Goal: Task Accomplishment & Management: Manage account settings

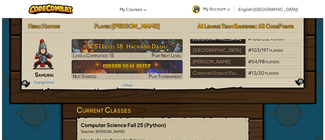
scroll to position [21, 0]
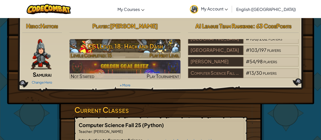
click at [159, 53] on span "Play Next Level" at bounding box center [164, 55] width 30 height 6
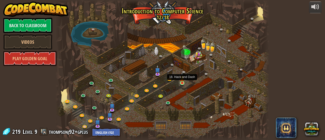
click at [182, 83] on img at bounding box center [182, 77] width 5 height 11
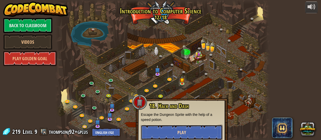
click at [170, 132] on button "Play" at bounding box center [182, 132] width 82 height 15
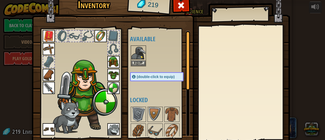
click at [86, 97] on img at bounding box center [86, 94] width 62 height 74
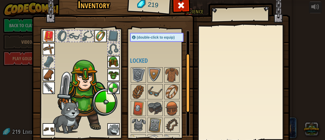
scroll to position [40, 0]
click at [166, 77] on img at bounding box center [172, 74] width 14 height 14
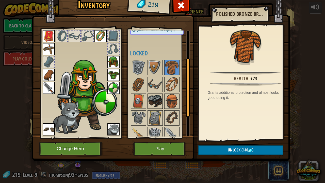
scroll to position [48, 0]
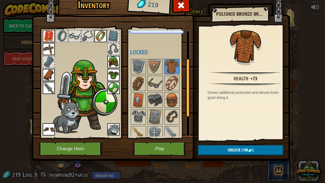
click at [114, 72] on img at bounding box center [113, 75] width 12 height 12
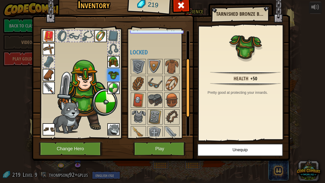
click at [112, 59] on img at bounding box center [113, 62] width 12 height 12
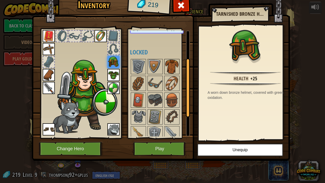
click at [172, 66] on img at bounding box center [172, 66] width 14 height 14
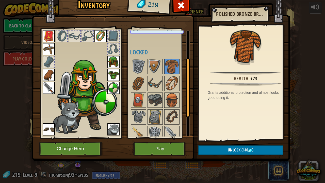
click at [116, 72] on img at bounding box center [113, 75] width 12 height 12
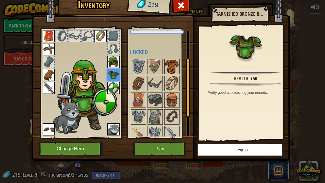
click at [165, 63] on img at bounding box center [172, 66] width 14 height 14
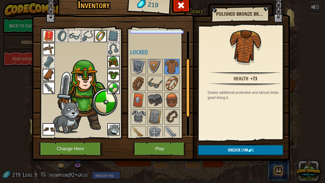
click at [138, 64] on img at bounding box center [138, 66] width 14 height 14
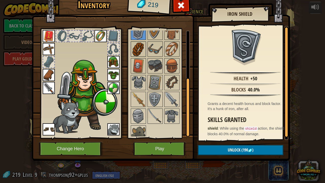
scroll to position [82, 0]
click at [136, 81] on img at bounding box center [138, 82] width 14 height 14
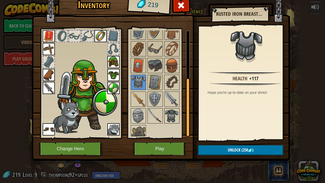
click at [170, 112] on img at bounding box center [172, 116] width 14 height 14
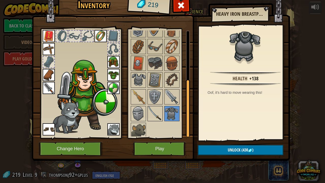
scroll to position [85, 0]
click at [151, 79] on img at bounding box center [155, 80] width 14 height 14
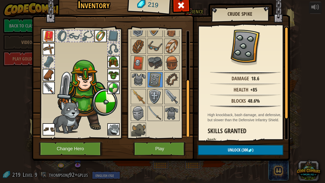
click at [152, 89] on img at bounding box center [155, 96] width 14 height 14
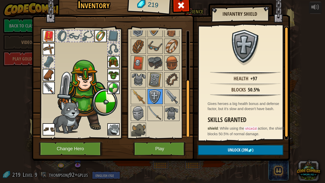
scroll to position [85, 0]
click at [153, 107] on img at bounding box center [155, 113] width 14 height 14
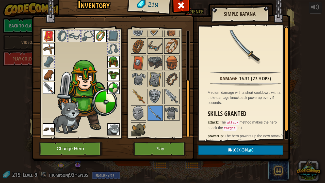
click at [138, 127] on img at bounding box center [138, 130] width 14 height 14
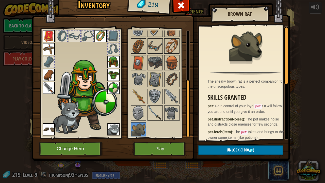
click at [154, 114] on img at bounding box center [155, 113] width 14 height 14
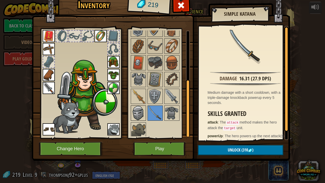
click at [137, 110] on img at bounding box center [138, 113] width 14 height 14
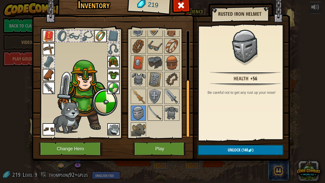
click at [153, 112] on img at bounding box center [155, 113] width 14 height 14
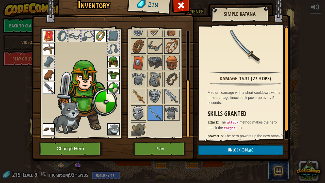
click at [138, 110] on img at bounding box center [138, 113] width 14 height 14
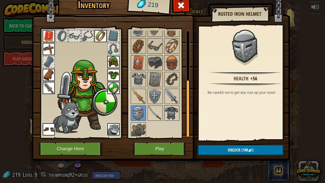
click at [173, 111] on img at bounding box center [172, 113] width 14 height 14
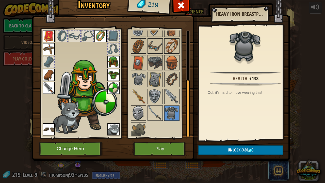
click at [138, 110] on img at bounding box center [138, 113] width 14 height 14
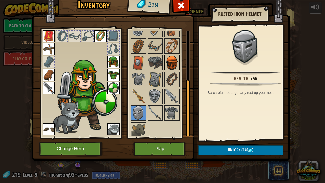
click at [170, 59] on img at bounding box center [172, 63] width 14 height 14
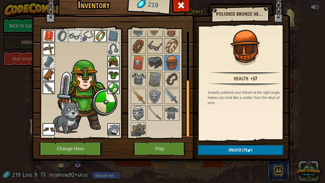
click at [135, 114] on img at bounding box center [138, 113] width 14 height 14
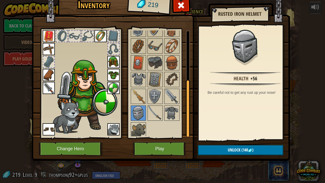
click at [112, 64] on img at bounding box center [113, 62] width 12 height 12
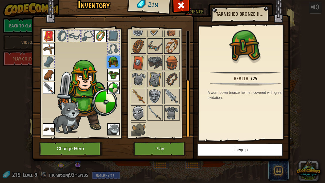
click at [136, 109] on img at bounding box center [138, 113] width 14 height 14
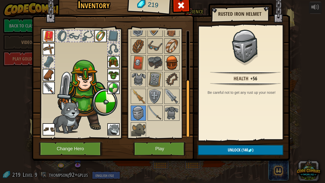
click at [172, 63] on img at bounding box center [172, 63] width 14 height 14
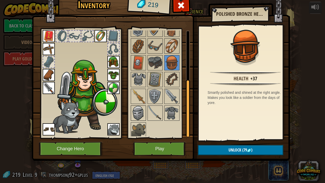
click at [131, 112] on div at bounding box center [138, 112] width 15 height 15
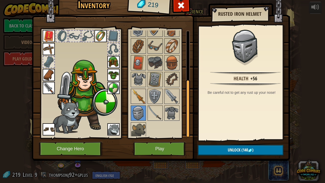
click at [140, 92] on img at bounding box center [138, 96] width 14 height 14
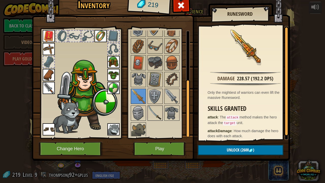
click at [153, 109] on img at bounding box center [155, 113] width 14 height 14
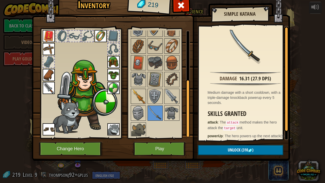
click at [136, 96] on img at bounding box center [138, 96] width 14 height 14
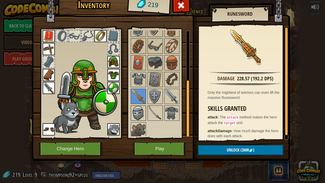
click at [138, 111] on img at bounding box center [138, 113] width 14 height 14
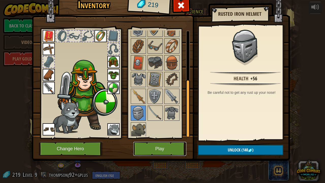
click at [164, 140] on button "Play" at bounding box center [159, 149] width 53 height 14
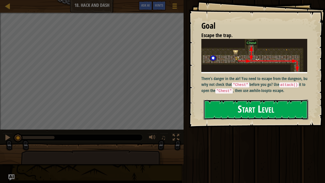
click at [254, 111] on button "Start Level" at bounding box center [255, 109] width 105 height 20
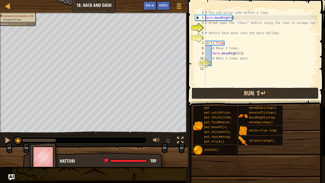
click at [233, 93] on button "Run ⇧↵" at bounding box center [254, 93] width 127 height 12
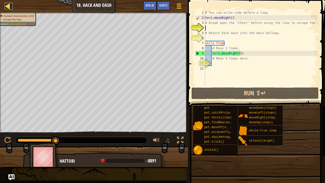
click at [6, 6] on div at bounding box center [8, 6] width 6 height 6
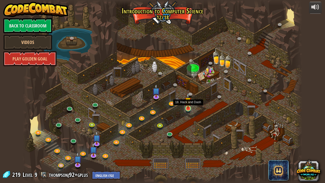
click at [187, 107] on img at bounding box center [187, 101] width 7 height 16
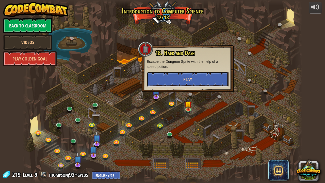
click at [183, 72] on button "Play" at bounding box center [188, 79] width 82 height 15
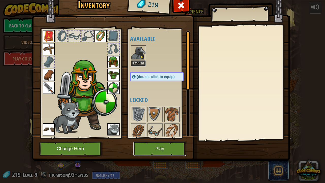
click at [155, 140] on button "Play" at bounding box center [159, 149] width 53 height 14
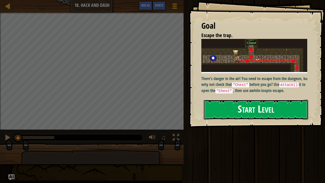
click at [238, 113] on button "Start Level" at bounding box center [255, 109] width 105 height 20
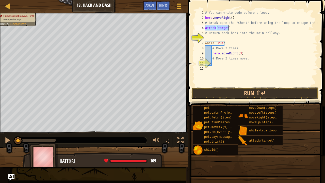
click at [206, 28] on div "# You can write code before a loop. hero . moveRight ( ) # Break open the "Ches…" at bounding box center [260, 48] width 113 height 76
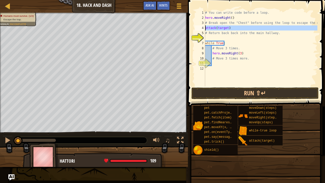
click at [204, 28] on div "4" at bounding box center [200, 27] width 10 height 5
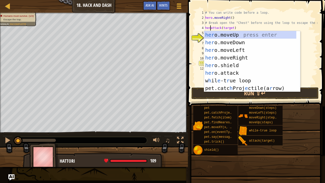
scroll to position [2, 1]
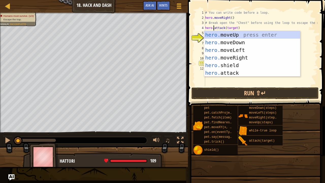
click at [229, 28] on div "# You can write code before a loop. hero . moveRight ( ) # Break open the "Ches…" at bounding box center [260, 53] width 113 height 86
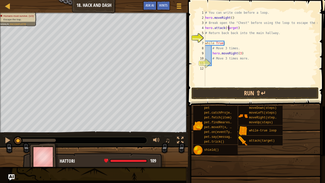
click at [229, 28] on div "# You can write code before a loop. hero . moveRight ( ) # Break open the "Ches…" at bounding box center [260, 53] width 113 height 86
type textarea "hero.attack("Chest")"
click at [213, 37] on div "# You can write code before a loop. hero . moveRight ( ) # Break open the "Ches…" at bounding box center [260, 53] width 113 height 86
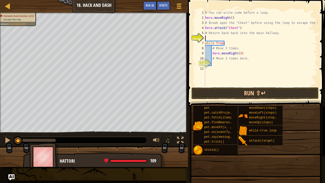
scroll to position [2, 0]
click at [206, 37] on div "# You can write code before a loop. hero . moveRight ( ) # Break open the "Ches…" at bounding box center [260, 48] width 113 height 76
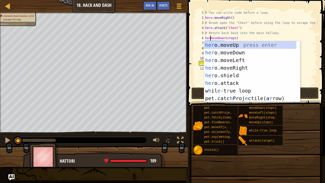
scroll to position [2, 1]
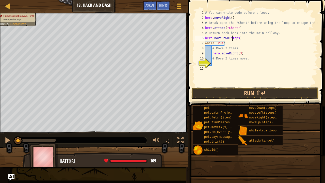
click at [232, 37] on div "# You can write code before a loop. hero . moveRight ( ) # Break open the "Ches…" at bounding box center [260, 53] width 113 height 86
type textarea "hero.moveDown()"
click at [235, 90] on button "Run ⇧↵" at bounding box center [254, 93] width 127 height 12
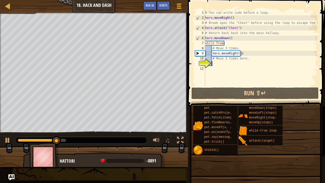
click at [214, 65] on div "# You can write code before a loop. hero . moveRight ( ) # Break open the "Ches…" at bounding box center [260, 53] width 113 height 86
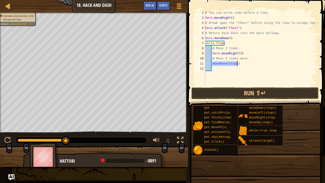
click at [212, 63] on div "# You can write code before a loop. hero . moveRight ( ) # Break open the "Ches…" at bounding box center [260, 48] width 113 height 76
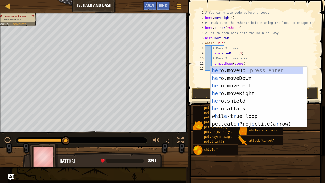
scroll to position [2, 1]
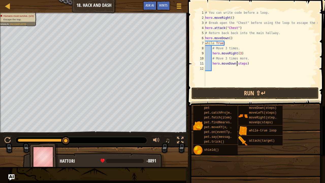
click at [237, 63] on div "# You can write code before a loop. hero . moveRight ( ) # Break open the "Ches…" at bounding box center [260, 53] width 113 height 86
type textarea "hero.moveDown(3)"
click at [237, 89] on button "Run ⇧↵" at bounding box center [254, 93] width 127 height 12
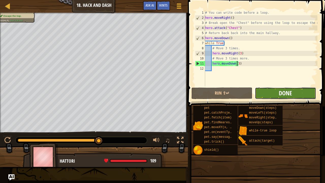
click at [279, 93] on span "Done" at bounding box center [285, 93] width 13 height 8
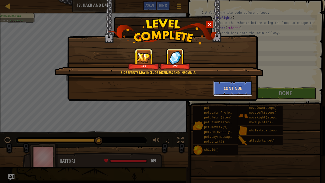
click at [234, 91] on button "Continue" at bounding box center [232, 87] width 39 height 15
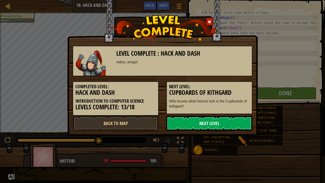
click at [202, 124] on link "Next Level" at bounding box center [209, 122] width 86 height 15
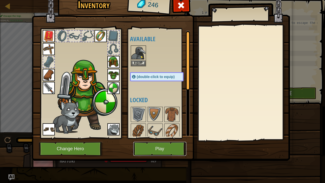
click at [148, 140] on button "Play" at bounding box center [159, 149] width 53 height 14
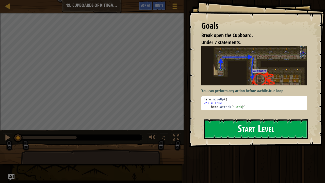
click at [265, 128] on button "Start Level" at bounding box center [255, 129] width 105 height 20
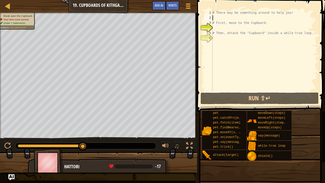
click at [219, 18] on div "# There may be something around to help you! # First, move to the Cupboard. # T…" at bounding box center [264, 55] width 106 height 91
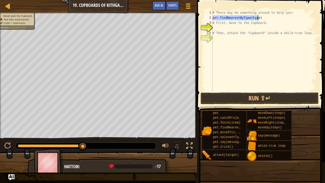
click at [253, 18] on div "# There may be something around to help you! pet . findNearestByType ( type ) #…" at bounding box center [264, 50] width 106 height 81
click at [253, 18] on div "# There may be something around to help you! pet . findNearestByType ( type ) #…" at bounding box center [264, 55] width 106 height 91
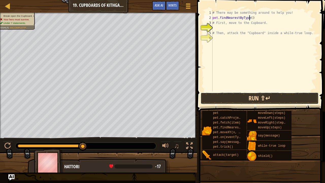
click at [242, 97] on button "Run ⇧↵" at bounding box center [259, 98] width 118 height 12
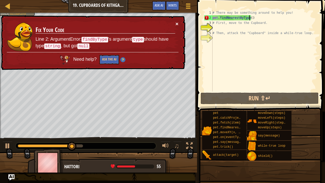
click at [176, 23] on button "×" at bounding box center [176, 23] width 3 height 5
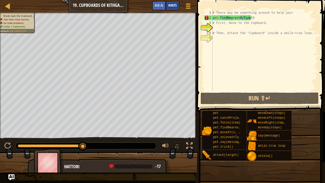
click at [174, 6] on span "Hints" at bounding box center [172, 5] width 8 height 5
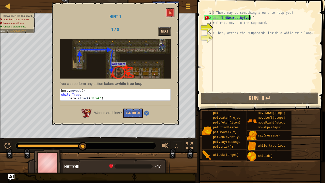
click at [161, 34] on button "Next" at bounding box center [164, 31] width 12 height 9
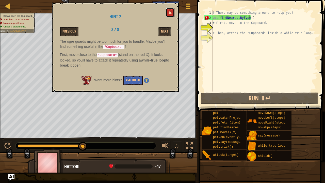
click at [169, 15] on button at bounding box center [170, 12] width 9 height 9
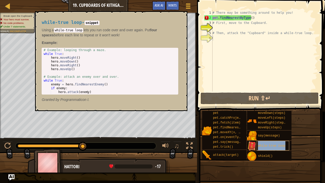
type textarea "while-true loop"
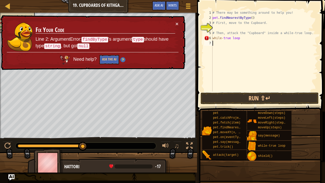
click at [215, 43] on div "# There may be something around to help you! pet . findNearestByType ( ) # Firs…" at bounding box center [264, 55] width 106 height 91
drag, startPoint x: 238, startPoint y: 39, endPoint x: 229, endPoint y: 39, distance: 9.9
click at [229, 39] on div "# There may be something around to help you! pet . findNearestByType ( ) # Firs…" at bounding box center [264, 55] width 106 height 91
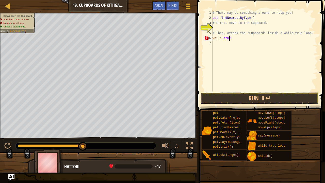
click at [223, 39] on div "# There may be something around to help you! pet . findNearestByType ( ) # Firs…" at bounding box center [264, 55] width 106 height 91
click at [224, 39] on div "# There may be something around to help you! pet . findNearestByType ( ) # Firs…" at bounding box center [264, 55] width 106 height 91
type textarea "while-True"
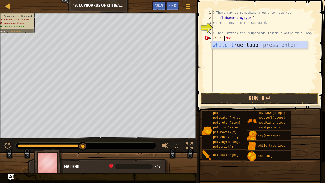
scroll to position [2, 1]
click at [238, 45] on div "while-t rue loop press enter" at bounding box center [259, 52] width 96 height 23
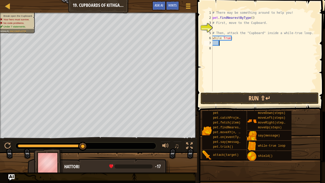
scroll to position [2, 0]
click at [171, 5] on span "Hints" at bounding box center [172, 5] width 8 height 5
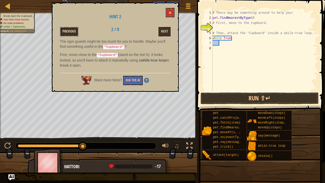
click at [71, 31] on button "Previous" at bounding box center [69, 31] width 19 height 9
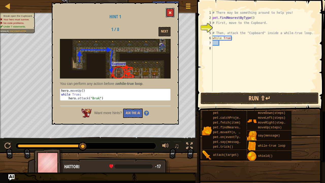
click at [168, 14] on button at bounding box center [170, 12] width 9 height 9
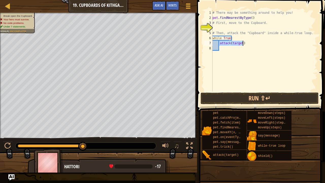
click at [219, 43] on div "# There may be something around to help you! pet . findNearestByType ( ) # Firs…" at bounding box center [264, 50] width 106 height 81
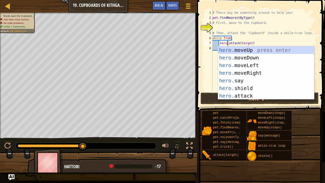
scroll to position [2, 1]
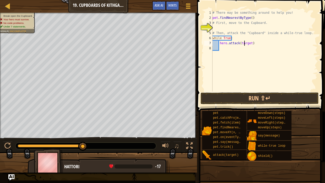
click at [244, 43] on div "# There may be something around to help you! pet . findNearestByType ( ) # Firs…" at bounding box center [264, 55] width 106 height 91
click at [165, 2] on button "Ask AI" at bounding box center [159, 5] width 14 height 9
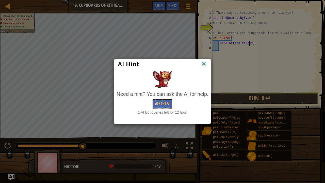
click at [204, 64] on img at bounding box center [203, 64] width 7 height 8
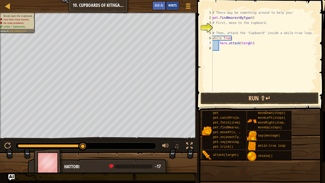
click at [172, 9] on div "Hints" at bounding box center [172, 5] width 13 height 9
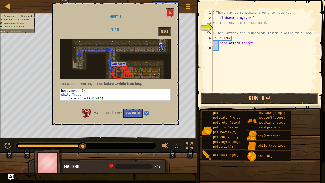
click at [171, 3] on div "Hint 1 1 / 8 Next You can perform any action before a while-true loop . 1 2 3 h…" at bounding box center [115, 64] width 127 height 122
click at [246, 44] on div "# There may be something around to help you! pet . findNearestByType ( ) # Firs…" at bounding box center [264, 55] width 106 height 91
click at [170, 12] on span at bounding box center [170, 13] width 4 height 4
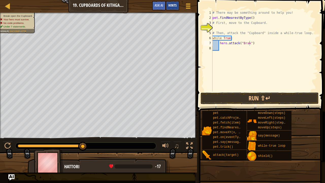
click at [173, 2] on div "Hints" at bounding box center [172, 5] width 13 height 9
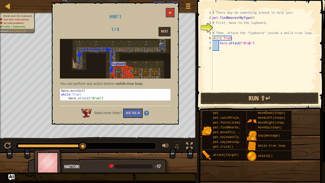
click at [176, 3] on div "Hint 1 1 / 8 Next You can perform any action before a while-true loop . 1 2 3 h…" at bounding box center [115, 64] width 127 height 122
click at [168, 12] on button at bounding box center [170, 12] width 9 height 9
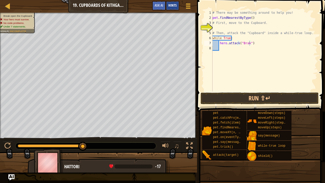
click at [168, 3] on div "Hints" at bounding box center [172, 5] width 13 height 9
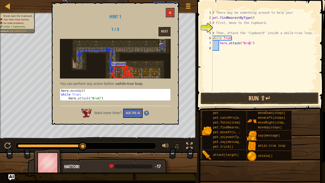
click at [169, 3] on div "Hint 1 1 / 8 Next You can perform any action before a while-true loop . 1 2 3 h…" at bounding box center [115, 64] width 127 height 122
click at [171, 12] on span at bounding box center [170, 13] width 4 height 4
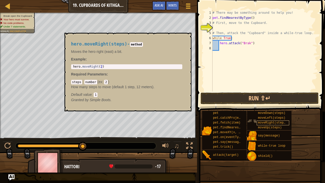
scroll to position [2, 2]
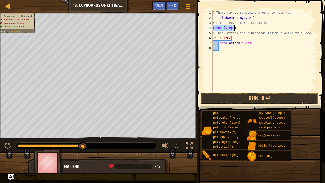
click at [228, 27] on div "# There may be something around to help you! pet . findNearestByType ( ) # Firs…" at bounding box center [264, 50] width 106 height 81
click at [228, 27] on div "# There may be something around to help you! pet . findNearestByType ( ) # Firs…" at bounding box center [264, 55] width 106 height 91
type textarea "moveUp()"
click at [229, 29] on div "# There may be something around to help you! pet . findNearestByType ( ) # Firs…" at bounding box center [264, 55] width 106 height 91
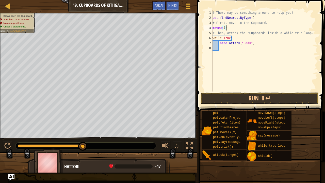
scroll to position [2, 0]
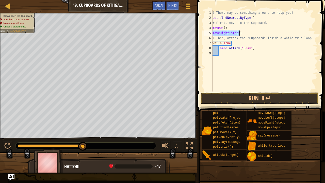
click at [234, 32] on div "# There may be something around to help you! pet . findNearestByType ( ) # Firs…" at bounding box center [264, 50] width 106 height 81
click at [234, 32] on div "# There may be something around to help you! pet . findNearestByType ( ) # Firs…" at bounding box center [264, 55] width 106 height 91
type textarea "moveRight(2)"
click at [240, 34] on div "# There may be something around to help you! pet . findNearestByType ( ) # Firs…" at bounding box center [264, 55] width 106 height 91
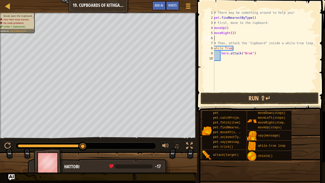
scroll to position [2, 0]
click at [231, 37] on div "# There may be something around to help you! pet . findNearestByType ( ) # Firs…" at bounding box center [265, 50] width 104 height 81
click at [231, 37] on div "# There may be something around to help you! pet . findNearestByType ( ) # Firs…" at bounding box center [265, 55] width 104 height 91
click at [215, 39] on div "# There may be something around to help you! pet . findNearestByType ( ) # Firs…" at bounding box center [265, 55] width 104 height 91
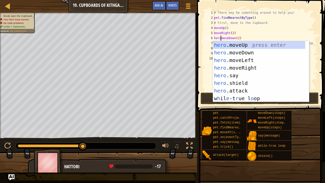
scroll to position [2, 1]
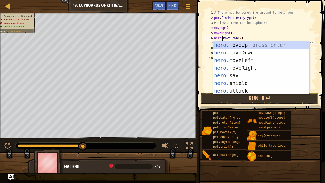
click at [214, 34] on div "# There may be something around to help you! pet . findNearestByType ( ) # Firs…" at bounding box center [265, 55] width 104 height 91
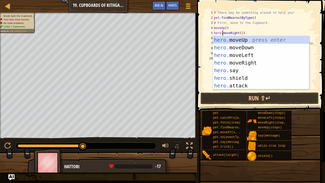
click at [214, 29] on div "# There may be something around to help you! pet . findNearestByType ( ) # Firs…" at bounding box center [265, 55] width 104 height 91
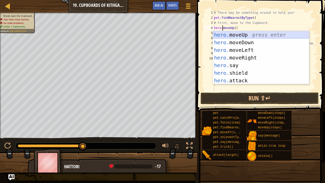
click at [239, 36] on div "hero. moveUp press enter hero. moveDown press enter hero. moveLeft press enter …" at bounding box center [261, 65] width 96 height 68
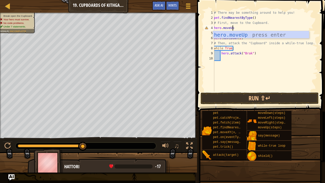
scroll to position [2, 1]
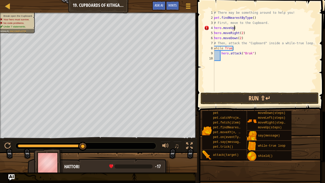
type textarea "hero.moveUp()"
click at [224, 59] on div "# There may be something around to help you! pet . findNearestByType ( ) # Firs…" at bounding box center [265, 55] width 104 height 91
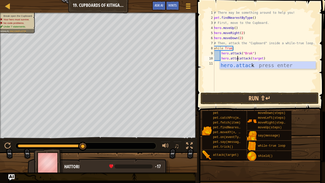
scroll to position [2, 2]
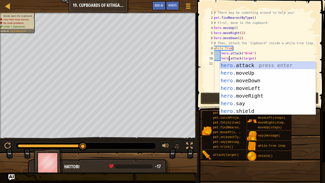
click at [244, 58] on div "# There may be something around to help you! pet . findNearestByType ( ) # Firs…" at bounding box center [265, 55] width 104 height 91
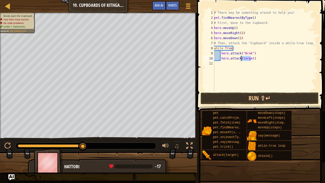
click at [244, 58] on div "# There may be something around to help you! pet . findNearestByType ( ) # Firs…" at bounding box center [265, 55] width 104 height 91
click at [249, 96] on button "Run ⇧↵" at bounding box center [259, 98] width 118 height 12
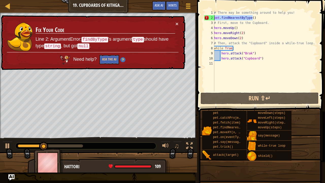
drag, startPoint x: 257, startPoint y: 18, endPoint x: 214, endPoint y: 20, distance: 43.4
click at [214, 20] on div "hero.attack("Cupboard") 1 2 3 4 5 6 7 8 9 10 11 # There may be something around…" at bounding box center [260, 50] width 114 height 81
type textarea "pet.findNearestByType()"
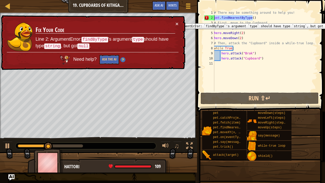
scroll to position [2, 0]
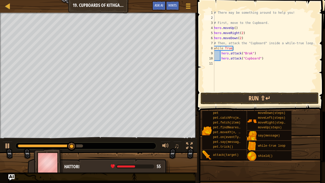
click at [232, 92] on span at bounding box center [261, 48] width 132 height 126
click at [233, 97] on button "Run ⇧↵" at bounding box center [259, 98] width 118 height 12
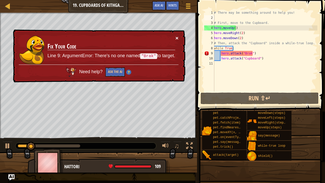
click at [177, 36] on button "×" at bounding box center [176, 38] width 3 height 5
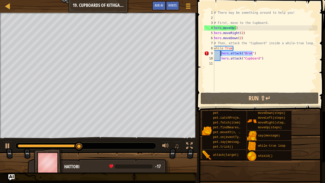
drag, startPoint x: 252, startPoint y: 53, endPoint x: 220, endPoint y: 55, distance: 31.5
click at [220, 55] on div "# There may be something around to help you! # First, move to the Cupboard. her…" at bounding box center [265, 55] width 104 height 91
type textarea "hero.attack("Brak")"
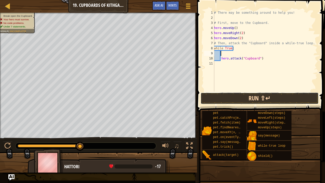
click at [240, 99] on button "Run ⇧↵" at bounding box center [259, 98] width 118 height 12
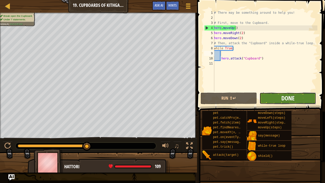
click at [282, 98] on span "Done" at bounding box center [287, 98] width 13 height 8
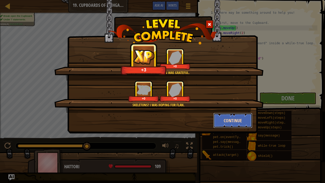
click at [222, 113] on button "Continue" at bounding box center [232, 120] width 39 height 15
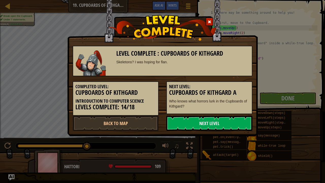
click at [193, 119] on link "Next Level" at bounding box center [209, 122] width 86 height 15
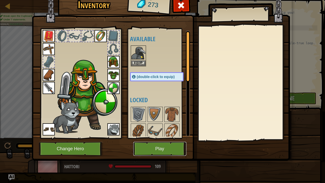
click at [158, 140] on button "Play" at bounding box center [159, 149] width 53 height 14
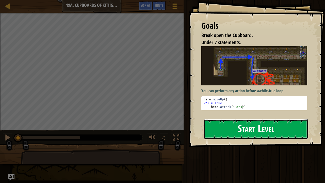
click at [240, 128] on button "Start Level" at bounding box center [255, 129] width 105 height 20
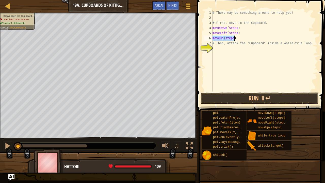
click at [213, 37] on div "# There may be something around to help you! # First, move to the Cupboard. mov…" at bounding box center [264, 50] width 106 height 81
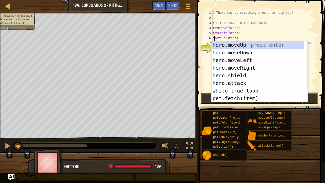
scroll to position [2, 0]
click at [220, 44] on div "h ero.moveUp press enter h ero.moveDown press enter h ero.moveLeft press enter …" at bounding box center [257, 79] width 92 height 76
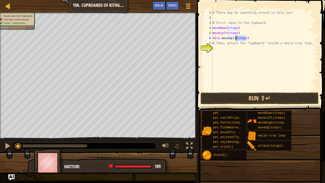
drag, startPoint x: 247, startPoint y: 39, endPoint x: 235, endPoint y: 39, distance: 12.2
click at [235, 39] on div "# There may be something around to help you! # First, move to the Cupboard. mov…" at bounding box center [264, 55] width 106 height 91
click at [213, 34] on div "# There may be something around to help you! # First, move to the Cupboard. mov…" at bounding box center [264, 55] width 106 height 91
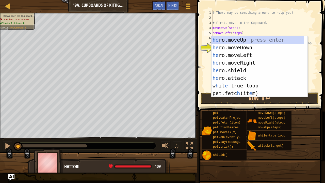
scroll to position [2, 1]
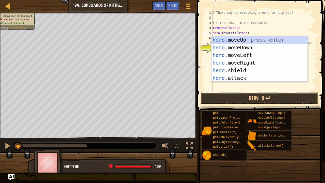
click at [213, 28] on div "# There may be something around to help you! # First, move to the Cupboard. mov…" at bounding box center [264, 55] width 106 height 91
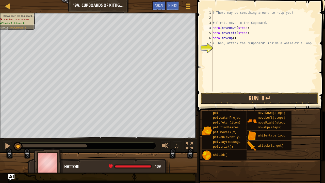
click at [199, 77] on span at bounding box center [261, 48] width 132 height 126
click at [240, 28] on div "# There may be something around to help you! # First, move to the Cupboard. her…" at bounding box center [264, 55] width 106 height 91
click at [239, 34] on div "# There may be something around to help you! # First, move to the Cupboard. her…" at bounding box center [264, 55] width 106 height 91
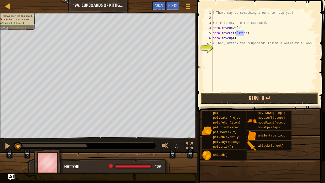
click at [239, 34] on div "# There may be something around to help you! # First, move to the Cupboard. her…" at bounding box center [264, 55] width 106 height 91
click at [232, 38] on div "# There may be something around to help you! # First, move to the Cupboard. her…" at bounding box center [264, 55] width 106 height 91
type textarea "hero.moveUp(2)"
click at [221, 49] on div "# There may be something around to help you! # First, move to the Cupboard. her…" at bounding box center [264, 55] width 106 height 91
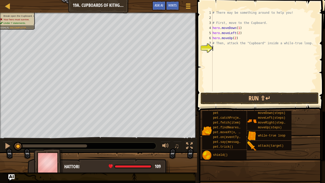
scroll to position [2, 0]
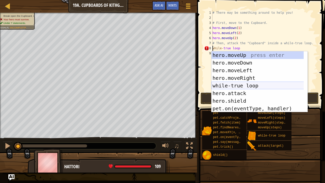
click at [241, 86] on div "hero.moveUp press enter hero.moveDown press enter hero.moveLeft press enter her…" at bounding box center [257, 89] width 92 height 76
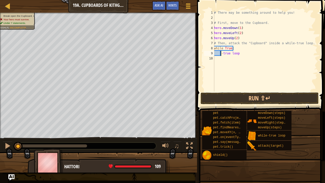
type textarea "-true loop"
drag, startPoint x: 238, startPoint y: 54, endPoint x: 221, endPoint y: 55, distance: 16.6
click at [221, 55] on div "# There may be something around to help you! # First, move to the Cupboard. her…" at bounding box center [265, 55] width 104 height 91
click at [223, 54] on div "# There may be something around to help you! # First, move to the Cupboard. her…" at bounding box center [265, 55] width 104 height 91
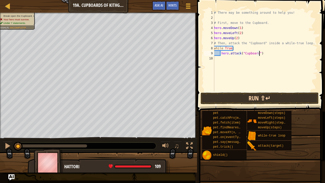
type textarea "hero.attack("Cupboard")"
click at [239, 95] on button "Run ⇧↵" at bounding box center [259, 98] width 118 height 12
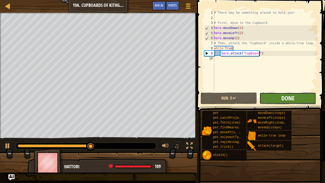
click at [291, 95] on span "Done" at bounding box center [287, 98] width 13 height 8
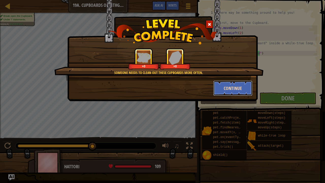
click at [224, 94] on button "Continue" at bounding box center [232, 87] width 39 height 15
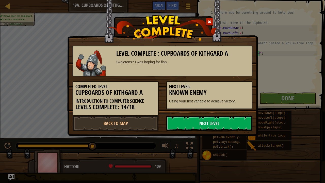
click at [209, 123] on link "Next Level" at bounding box center [209, 122] width 86 height 15
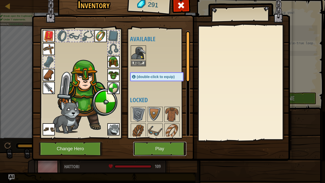
click at [166, 140] on button "Play" at bounding box center [159, 149] width 53 height 14
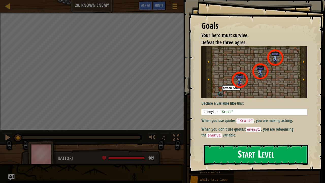
click at [236, 140] on button "Start Level" at bounding box center [255, 154] width 105 height 20
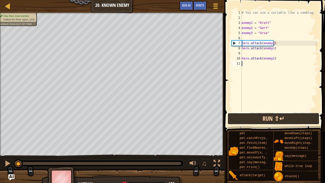
click at [248, 114] on button "Run ⇧↵" at bounding box center [273, 119] width 92 height 12
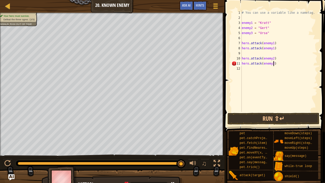
scroll to position [2, 2]
type textarea "hero.attack(enemy2)"
click at [257, 121] on button "Run ⇧↵" at bounding box center [273, 119] width 92 height 12
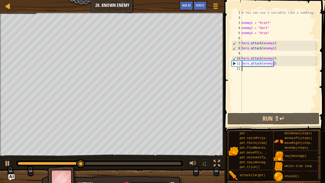
click at [248, 73] on div "# You can use a variable like a nametag. enemy1 = "[PERSON_NAME]" enemy2 = "[PE…" at bounding box center [278, 66] width 77 height 112
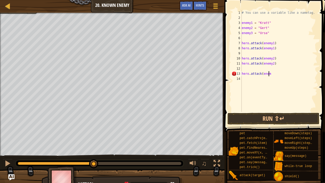
scroll to position [2, 2]
type textarea "hero.attack(enemy3)"
click at [244, 77] on div "# You can use a variable like a nametag. enemy1 = "[PERSON_NAME]" enemy2 = "[PE…" at bounding box center [278, 66] width 77 height 112
type textarea "hero.attack(enemy3)"
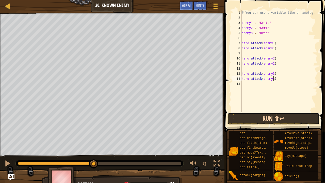
click at [258, 115] on button "Run ⇧↵" at bounding box center [273, 119] width 92 height 12
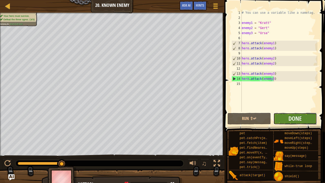
click at [286, 120] on button "Done" at bounding box center [294, 119] width 43 height 12
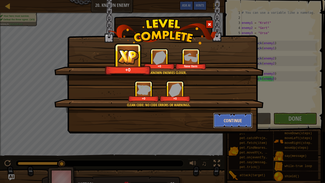
click at [226, 120] on button "Continue" at bounding box center [232, 120] width 39 height 15
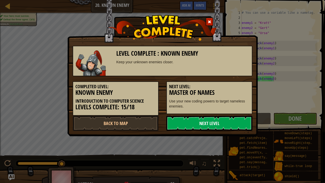
click at [194, 123] on link "Next Level" at bounding box center [209, 122] width 86 height 15
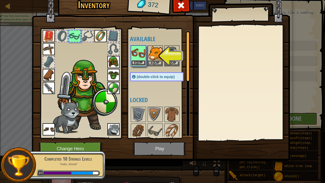
click at [136, 62] on button "Equip" at bounding box center [138, 62] width 14 height 5
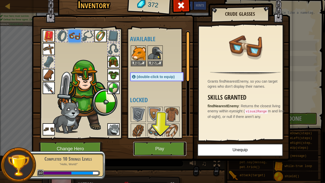
click at [161, 140] on button "Play" at bounding box center [159, 149] width 53 height 14
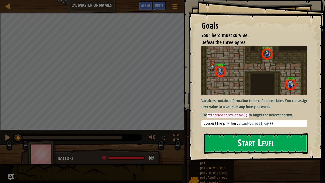
click at [228, 140] on button "Start Level" at bounding box center [255, 143] width 105 height 20
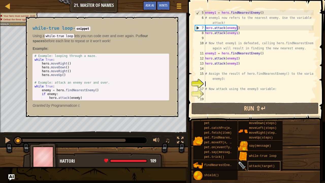
scroll to position [25, 0]
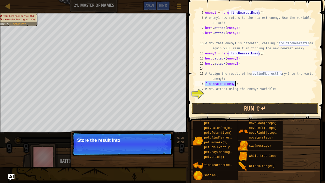
click at [204, 83] on div "16" at bounding box center [200, 83] width 10 height 5
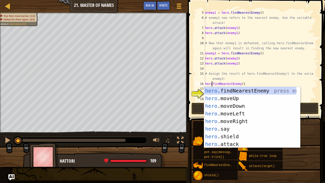
scroll to position [2, 1]
click at [216, 90] on div "hero. findNearestEnemy press enter hero. moveUp press enter hero. moveDown pres…" at bounding box center [252, 125] width 96 height 76
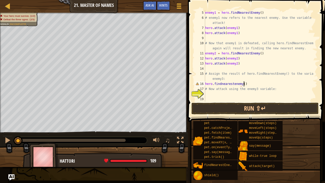
scroll to position [2, 3]
type textarea "hero.findnearestenemy()"
click at [222, 107] on button "Run ⇧↵" at bounding box center [254, 108] width 127 height 12
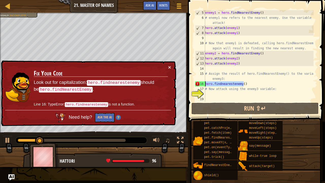
drag, startPoint x: 247, startPoint y: 84, endPoint x: 205, endPoint y: 86, distance: 41.9
click at [205, 86] on div "enemy1 = hero . findNearestEnemy ( ) # enemy1 now refers to the nearest enemy. …" at bounding box center [258, 60] width 109 height 101
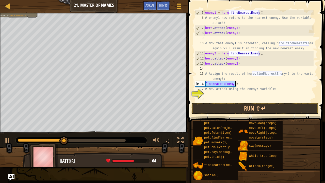
click at [205, 84] on div "enemy1 = hero . findNearestEnemy ( ) # enemy1 now refers to the nearest enemy. …" at bounding box center [258, 55] width 109 height 91
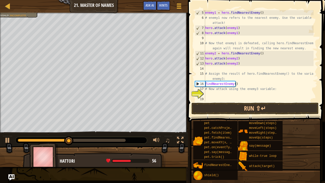
click at [205, 84] on div "enemy1 = hero . findNearestEnemy ( ) # enemy1 now refers to the nearest enemy. …" at bounding box center [258, 60] width 109 height 101
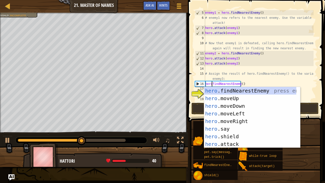
scroll to position [2, 1]
type textarea "hero.findNearestEnemy()"
click at [198, 110] on button "Run ⇧↵" at bounding box center [254, 108] width 127 height 12
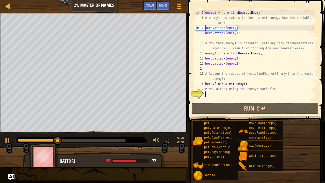
click at [210, 94] on div "enemy1 = hero . findNearestEnemy ( ) # enemy1 now refers to the nearest enemy. …" at bounding box center [258, 60] width 109 height 101
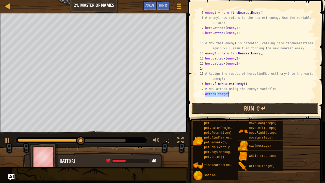
click at [206, 95] on div "enemy1 = hero . findNearestEnemy ( ) # enemy1 now refers to the nearest enemy. …" at bounding box center [258, 55] width 109 height 91
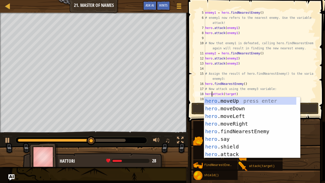
scroll to position [2, 1]
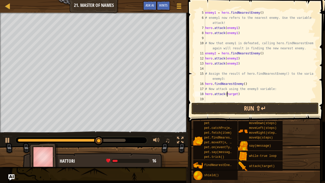
click at [227, 94] on div "enemy1 = hero . findNearestEnemy ( ) # enemy1 now refers to the nearest enemy. …" at bounding box center [258, 60] width 109 height 101
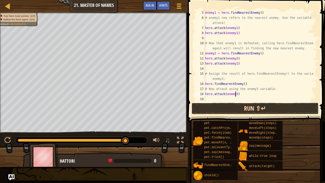
click at [236, 108] on button "Run ⇧↵" at bounding box center [254, 108] width 127 height 12
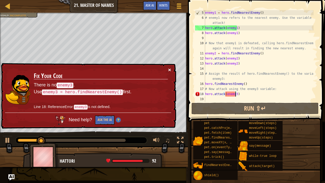
click at [168, 67] on button "×" at bounding box center [169, 69] width 3 height 5
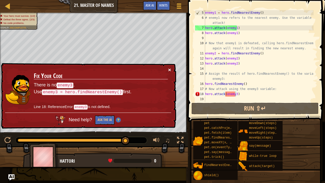
click at [168, 69] on button "×" at bounding box center [169, 69] width 3 height 5
click at [204, 83] on div "16" at bounding box center [200, 83] width 10 height 5
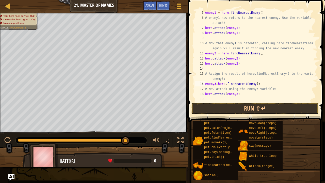
scroll to position [2, 1]
click at [214, 84] on div "enemy1 = hero . findNearestEnemy ( ) # enemy1 now refers to the nearest enemy. …" at bounding box center [258, 60] width 109 height 101
type textarea "enemy3 = hero.findNearestEnemy()"
click at [207, 99] on div "enemy1 = hero . findNearestEnemy ( ) # enemy1 now refers to the nearest enemy. …" at bounding box center [258, 60] width 109 height 101
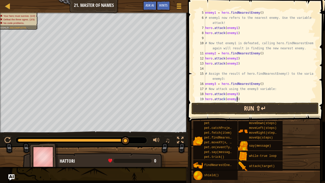
type textarea "hero.attack(enemy3)"
click at [216, 105] on button "Run ⇧↵" at bounding box center [254, 108] width 127 height 12
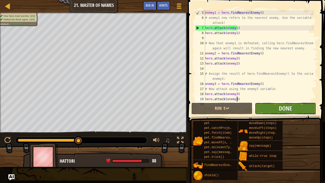
click at [273, 107] on button "Done" at bounding box center [285, 108] width 61 height 12
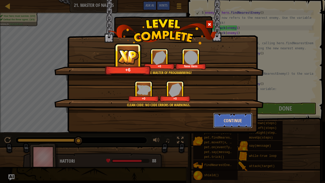
click at [234, 114] on button "Continue" at bounding box center [232, 120] width 39 height 15
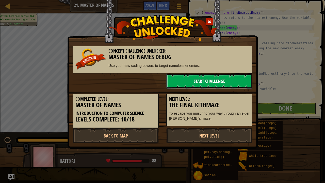
click at [209, 79] on link "Start Challenge" at bounding box center [209, 80] width 86 height 15
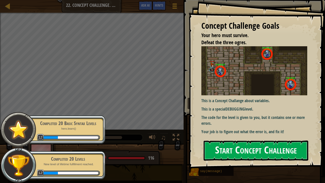
click at [228, 140] on button "Start Concept Challenge" at bounding box center [255, 150] width 105 height 20
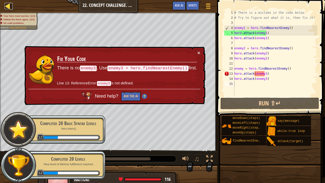
click at [7, 5] on div at bounding box center [8, 6] width 6 height 6
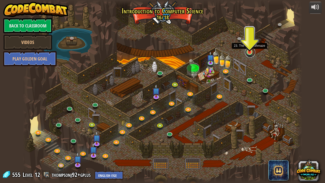
click at [249, 53] on link at bounding box center [250, 52] width 10 height 10
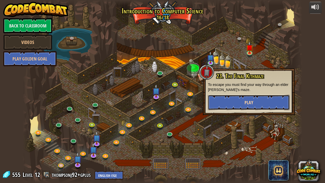
click at [238, 100] on button "Play" at bounding box center [249, 102] width 82 height 15
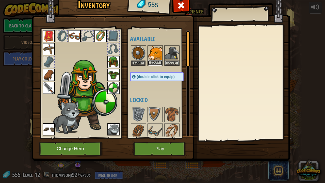
click at [156, 60] on button "Equip" at bounding box center [155, 62] width 14 height 5
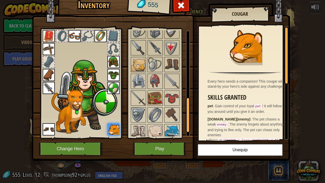
scroll to position [218, 0]
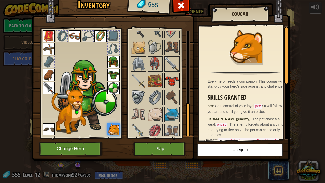
click at [168, 75] on img at bounding box center [172, 81] width 14 height 14
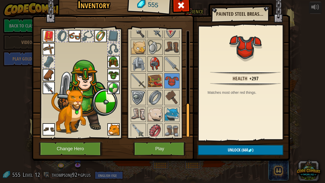
click at [160, 64] on img at bounding box center [155, 64] width 14 height 14
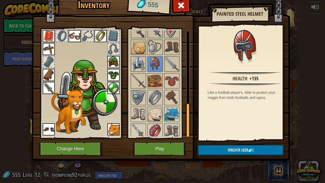
click at [131, 62] on img at bounding box center [138, 64] width 14 height 14
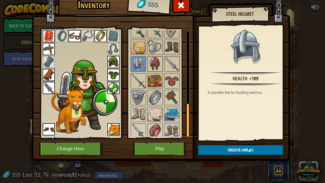
click at [151, 61] on img at bounding box center [155, 64] width 14 height 14
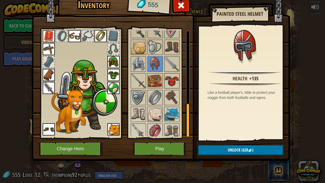
click at [173, 78] on img at bounding box center [172, 81] width 14 height 14
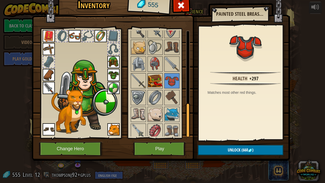
click at [154, 81] on img at bounding box center [155, 81] width 14 height 14
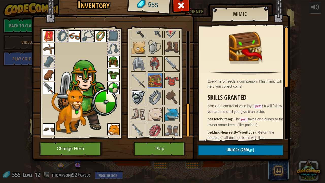
click at [137, 95] on img at bounding box center [138, 97] width 14 height 14
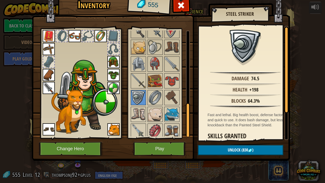
click at [166, 124] on img at bounding box center [172, 131] width 14 height 14
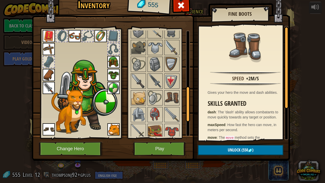
scroll to position [167, 0]
click at [155, 66] on img at bounding box center [155, 64] width 14 height 14
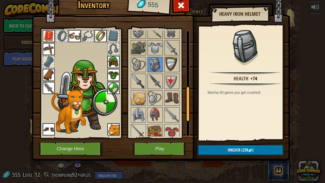
click at [169, 62] on img at bounding box center [172, 64] width 14 height 14
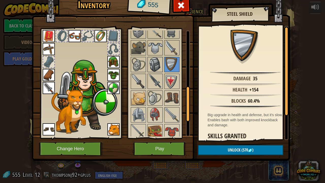
click at [162, 61] on div at bounding box center [154, 64] width 15 height 15
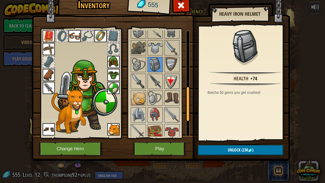
click at [166, 80] on img at bounding box center [172, 81] width 14 height 14
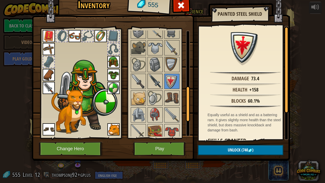
click at [154, 80] on img at bounding box center [155, 81] width 14 height 14
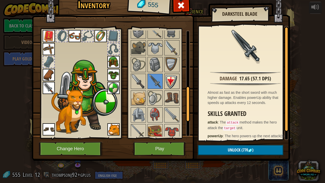
click at [167, 80] on img at bounding box center [172, 81] width 14 height 14
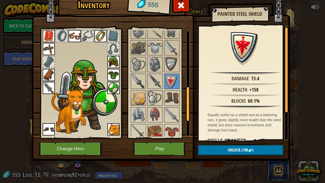
click at [154, 94] on img at bounding box center [155, 98] width 14 height 14
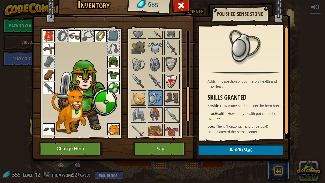
click at [170, 84] on img at bounding box center [172, 81] width 14 height 14
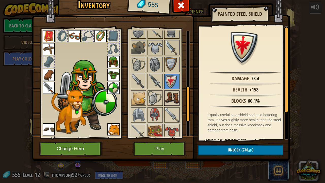
click at [175, 94] on img at bounding box center [172, 98] width 14 height 14
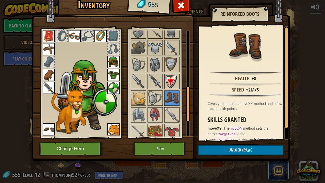
click at [172, 80] on img at bounding box center [172, 81] width 14 height 14
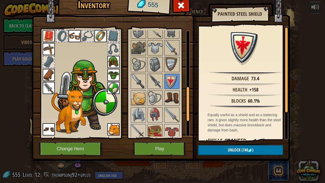
click at [170, 93] on img at bounding box center [172, 98] width 14 height 14
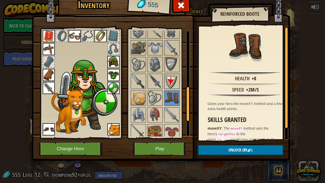
click at [170, 81] on img at bounding box center [172, 81] width 14 height 14
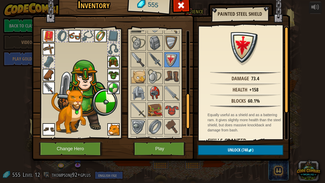
scroll to position [189, 0]
click at [134, 96] on img at bounding box center [138, 93] width 14 height 14
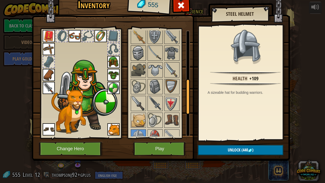
scroll to position [145, 0]
click at [140, 50] on img at bounding box center [138, 53] width 14 height 14
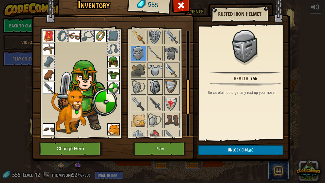
click at [155, 82] on img at bounding box center [155, 87] width 14 height 14
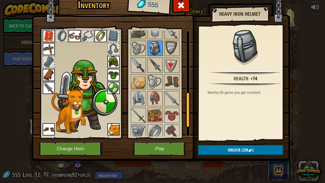
scroll to position [185, 0]
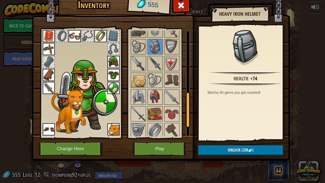
click at [155, 94] on img at bounding box center [155, 97] width 14 height 14
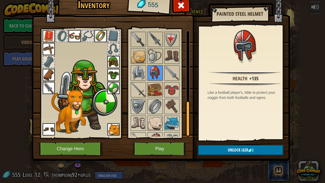
scroll to position [212, 0]
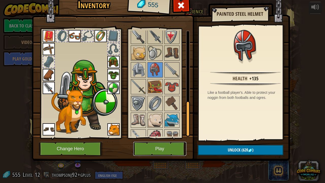
click at [155, 140] on button "Play" at bounding box center [159, 149] width 53 height 14
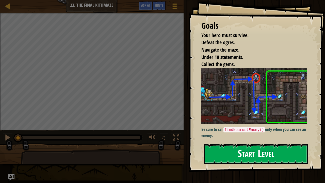
click at [221, 140] on button "Start Level" at bounding box center [255, 154] width 105 height 20
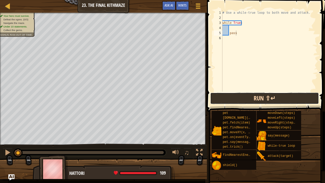
click at [233, 98] on button "Run ⇧↵" at bounding box center [264, 98] width 109 height 12
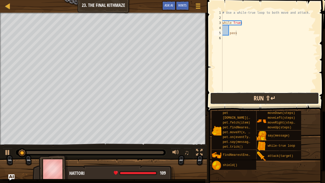
click at [229, 100] on button "Run ⇧↵" at bounding box center [264, 98] width 109 height 12
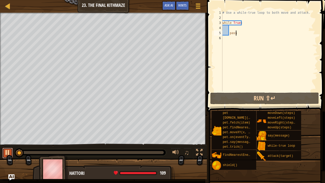
click at [6, 140] on div at bounding box center [7, 152] width 7 height 7
click at [234, 29] on div "# Use a while-true loop to both move and attack. while True : pass" at bounding box center [269, 55] width 96 height 91
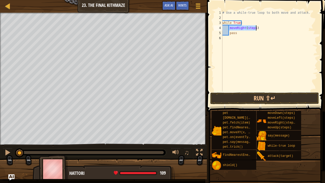
click at [243, 34] on div "# Use a while-true loop to both move and attack. while True : moveRight ( steps…" at bounding box center [269, 55] width 96 height 91
type textarea "p"
type textarea "moveRight(steps)"
click at [252, 41] on div "# Use a while-true loop to both move and attack. while True : moveRight ( steps…" at bounding box center [269, 55] width 96 height 91
click at [256, 40] on div "# Use a while-true loop to both move and attack. while True : moveRight ( steps…" at bounding box center [269, 55] width 96 height 91
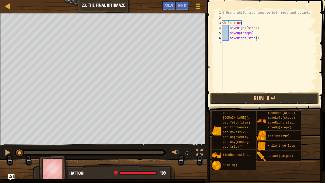
type textarea "moveRight(steps)"
click at [246, 48] on div "# Use a while-true loop to both move and attack. while True : moveRight ( steps…" at bounding box center [269, 50] width 96 height 81
click at [246, 48] on div "# Use a while-true loop to both move and attack. while True : moveRight ( steps…" at bounding box center [269, 55] width 96 height 91
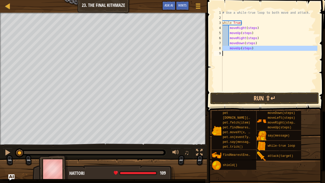
click at [246, 48] on div "# Use a while-true loop to both move and attack. while True : moveRight ( steps…" at bounding box center [269, 55] width 96 height 91
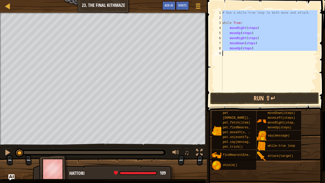
click at [246, 48] on div "# Use a while-true loop to both move and attack. while True : moveRight ( steps…" at bounding box center [269, 55] width 96 height 91
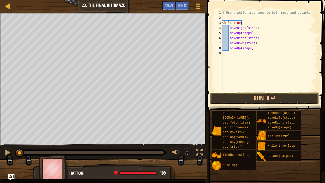
click at [246, 48] on div "# Use a while-true loop to both move and attack. while True : moveRight ( steps…" at bounding box center [269, 55] width 96 height 91
click at [249, 27] on div "# Use a while-true loop to both move and attack. while True : moveRight ( steps…" at bounding box center [269, 55] width 96 height 91
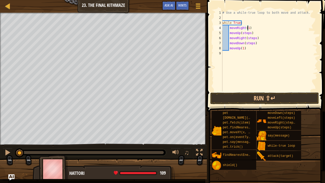
click at [245, 34] on div "# Use a while-true loop to both move and attack. while True : moveRight ( 1 ) m…" at bounding box center [269, 55] width 96 height 91
click at [250, 38] on div "# Use a while-true loop to both move and attack. while True : moveRight ( 1 ) m…" at bounding box center [269, 55] width 96 height 91
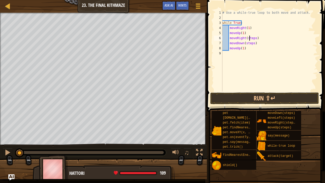
click at [250, 38] on div "# Use a while-true loop to both move and attack. while True : moveRight ( 1 ) m…" at bounding box center [269, 55] width 96 height 91
click at [247, 44] on div "# Use a while-true loop to both move and attack. while True : moveRight ( 1 ) m…" at bounding box center [269, 55] width 96 height 91
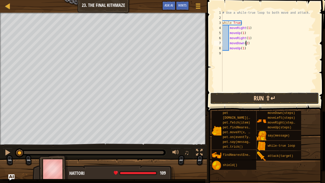
click at [258, 96] on button "Run ⇧↵" at bounding box center [264, 98] width 109 height 12
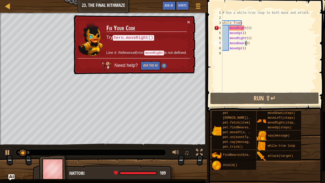
click at [229, 31] on div "# Use a while-true loop to both move and attack. while True : moveRight ( 1 ) m…" at bounding box center [269, 55] width 96 height 91
click at [229, 29] on div "# Use a while-true loop to both move and attack. while True : moveRight ( 1 ) m…" at bounding box center [269, 55] width 96 height 91
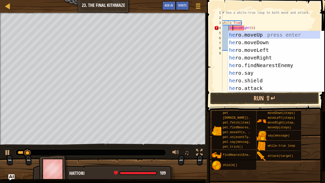
scroll to position [2, 1]
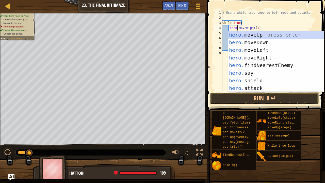
click at [223, 34] on div "# Use a while-true loop to both move and attack. while True : hero . moveRight …" at bounding box center [269, 55] width 96 height 91
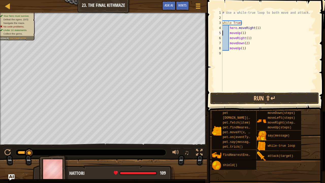
click at [230, 34] on div "# Use a while-true loop to both move and attack. while True : hero . moveRight …" at bounding box center [269, 55] width 96 height 91
click at [229, 49] on div "# Use a while-true loop to both move and attack. while True : hero . moveRight …" at bounding box center [269, 55] width 96 height 91
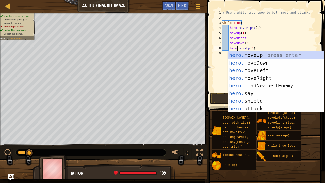
click at [229, 44] on div "# Use a while-true loop to both move and attack. while True : hero . moveRight …" at bounding box center [269, 55] width 96 height 91
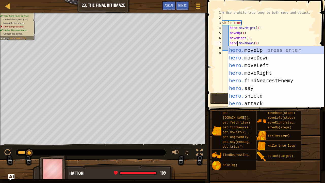
click at [229, 40] on div "# Use a while-true loop to both move and attack. while True : hero . moveRight …" at bounding box center [269, 55] width 96 height 91
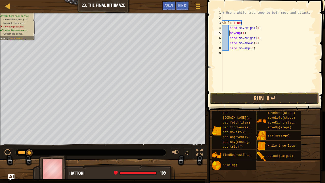
click at [229, 34] on div "# Use a while-true loop to both move and attack. while True : hero . moveRight …" at bounding box center [269, 55] width 96 height 91
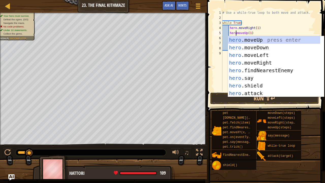
type textarea "hero.moveUp(1)"
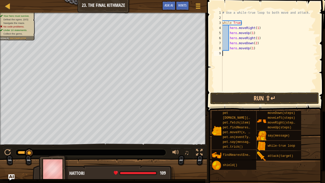
click at [222, 62] on div "# Use a while-true loop to both move and attack. while True : hero . moveRight …" at bounding box center [269, 55] width 96 height 91
click at [243, 95] on button "Run ⇧↵" at bounding box center [264, 98] width 109 height 12
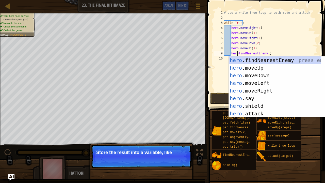
scroll to position [2, 1]
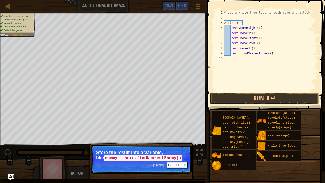
click at [230, 53] on div "# Use a while-true loop to both move and attack. while True : hero . moveRight …" at bounding box center [270, 55] width 94 height 91
type textarea "enemy = hero.findNearestEnemy()"
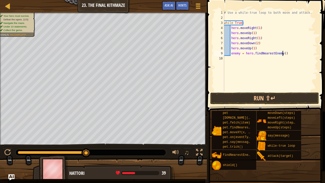
click at [282, 54] on div "# Use a while-true loop to both move and attack. while True : hero . moveRight …" at bounding box center [270, 55] width 94 height 91
click at [231, 58] on div "# Use a while-true loop to both move and attack. while True : hero . moveRight …" at bounding box center [270, 50] width 94 height 81
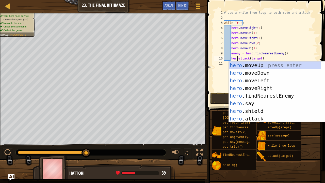
scroll to position [2, 1]
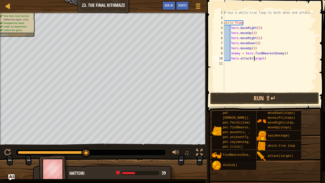
click at [253, 59] on div "# Use a while-true loop to both move and attack. while True : hero . moveRight …" at bounding box center [270, 55] width 94 height 91
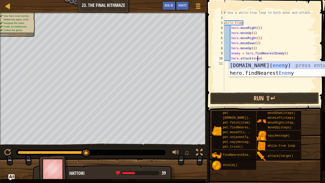
scroll to position [2, 3]
click at [261, 59] on div "# Use a while-true loop to both move and attack. while True : hero . moveRight …" at bounding box center [270, 55] width 94 height 91
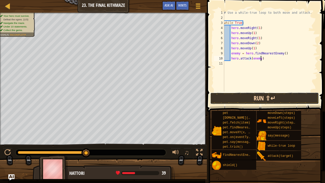
click at [255, 97] on button "Run ⇧↵" at bounding box center [264, 98] width 109 height 12
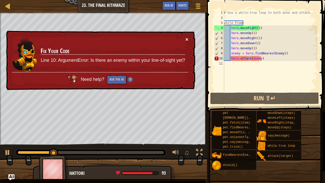
click at [186, 38] on button "×" at bounding box center [186, 39] width 3 height 5
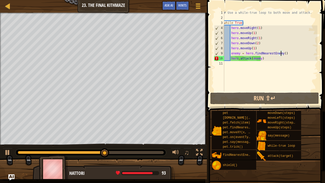
drag, startPoint x: 281, startPoint y: 54, endPoint x: 279, endPoint y: 54, distance: 2.5
click at [279, 54] on div "# Use a while-true loop to both move and attack. while True : hero . moveRight …" at bounding box center [270, 55] width 94 height 91
type textarea "enemy = hero.findNearestEnemy()"
click at [282, 54] on div "# Use a while-true loop to both move and attack. while True : hero . moveRight …" at bounding box center [270, 55] width 94 height 91
drag, startPoint x: 282, startPoint y: 54, endPoint x: 230, endPoint y: 54, distance: 52.0
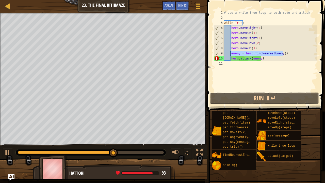
click at [230, 54] on div "# Use a while-true loop to both move and attack. while True : hero . moveRight …" at bounding box center [270, 55] width 94 height 91
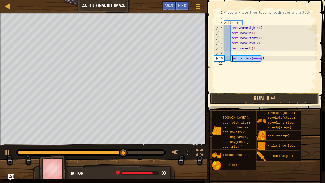
drag, startPoint x: 261, startPoint y: 58, endPoint x: 231, endPoint y: 60, distance: 30.0
click at [231, 60] on div "# Use a while-true loop to both move and attack. while True : hero . moveRight …" at bounding box center [270, 55] width 94 height 91
type textarea "hero.attack(enemy)"
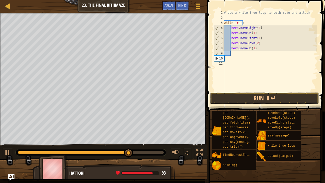
click at [231, 54] on div "# Use a while-true loop to both move and attack. while True : hero . moveRight …" at bounding box center [270, 55] width 94 height 91
click at [255, 96] on button "Run ⇧↵" at bounding box center [264, 98] width 109 height 12
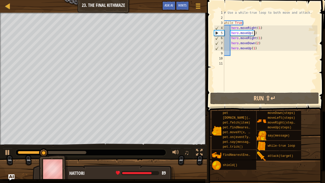
click at [253, 34] on div "# Use a while-true loop to both move and attack. while True : hero . moveRight …" at bounding box center [270, 55] width 94 height 91
type textarea "hero.moveUp(1)"
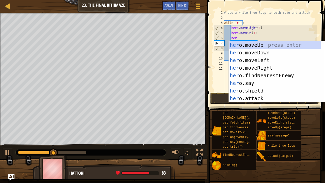
scroll to position [2, 1]
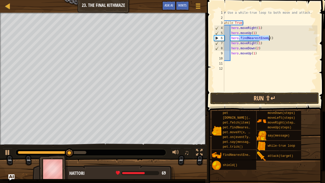
click at [231, 39] on div "# Use a while-true loop to both move and attack. while True : hero . moveRight …" at bounding box center [270, 55] width 94 height 91
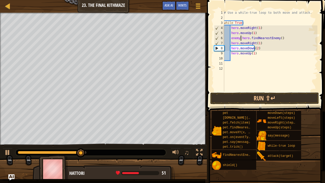
scroll to position [2, 2]
type textarea "enemy = hero.findNearestEnemy()"
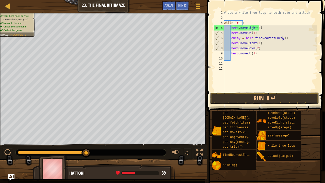
click at [282, 38] on div "# Use a while-true loop to both move and attack. while True : hero . moveRight …" at bounding box center [270, 55] width 94 height 91
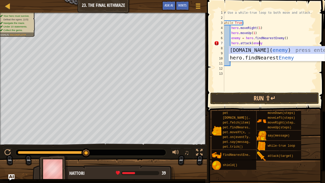
scroll to position [2, 3]
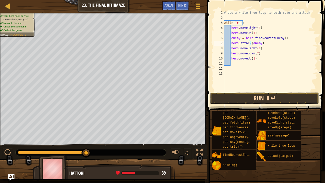
type textarea "hero.attack(enemy)"
click at [249, 95] on button "Run ⇧↵" at bounding box center [264, 98] width 109 height 12
type textarea "hero.attack(enemy)"
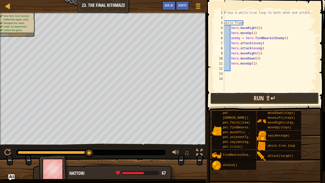
click at [241, 98] on button "Run ⇧↵" at bounding box center [264, 98] width 109 height 12
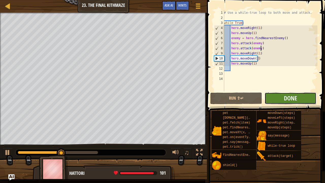
click at [273, 98] on button "Done" at bounding box center [290, 98] width 52 height 12
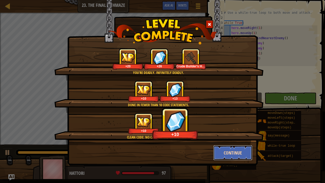
click at [224, 140] on button "Continue" at bounding box center [232, 152] width 39 height 15
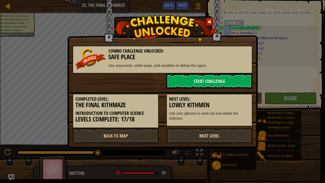
click at [210, 133] on link "Next Level" at bounding box center [209, 135] width 86 height 15
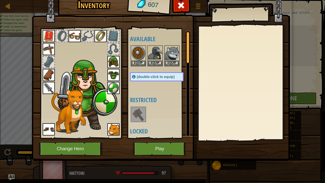
click at [114, 88] on img at bounding box center [113, 88] width 12 height 12
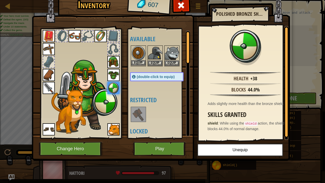
click at [136, 50] on img at bounding box center [138, 53] width 14 height 14
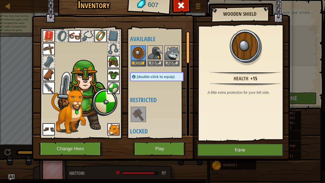
click at [146, 84] on div "Available Equip Equip Equip Equip Equip Equip Equip Equip Equip Equip Equip Equ…" at bounding box center [162, 83] width 64 height 106
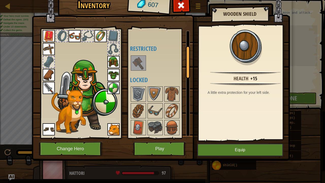
scroll to position [67, 0]
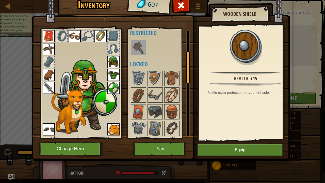
click at [141, 49] on img at bounding box center [138, 47] width 14 height 14
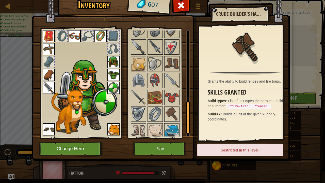
scroll to position [234, 0]
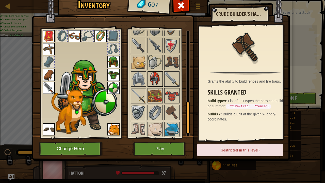
click at [156, 77] on img at bounding box center [155, 79] width 14 height 14
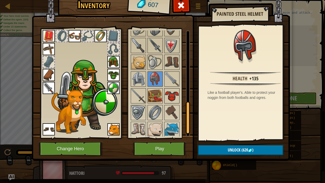
click at [170, 89] on img at bounding box center [172, 96] width 14 height 14
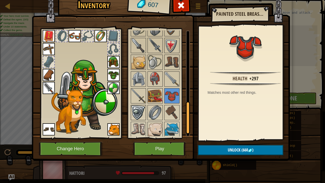
scroll to position [248, 0]
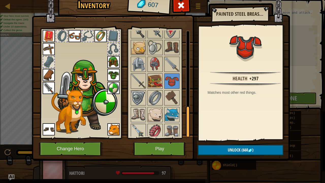
click at [137, 129] on img at bounding box center [138, 131] width 14 height 14
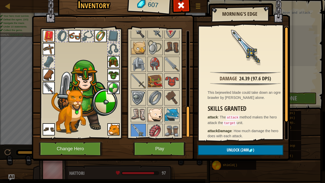
click at [153, 110] on img at bounding box center [155, 114] width 14 height 14
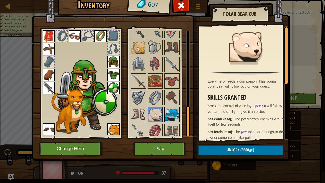
click at [169, 110] on img at bounding box center [172, 114] width 14 height 14
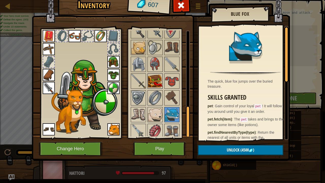
click at [156, 77] on img at bounding box center [155, 81] width 14 height 14
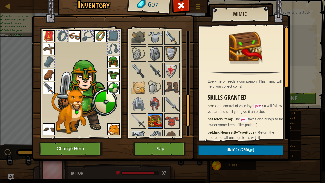
scroll to position [208, 0]
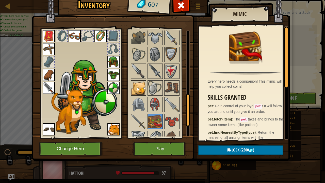
click at [143, 82] on img at bounding box center [138, 88] width 14 height 14
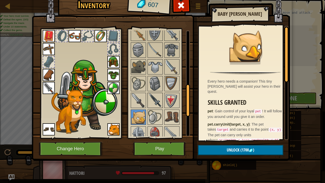
scroll to position [176, 0]
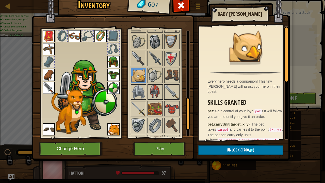
click at [157, 85] on img at bounding box center [155, 92] width 14 height 14
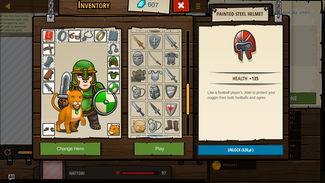
scroll to position [170, 0]
click at [135, 52] on img at bounding box center [138, 59] width 14 height 14
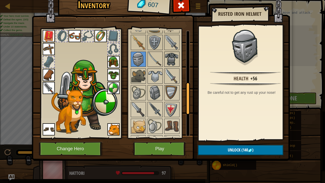
click at [170, 58] on img at bounding box center [172, 59] width 14 height 14
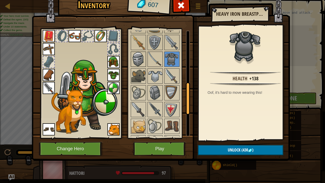
click at [139, 57] on img at bounding box center [138, 59] width 14 height 14
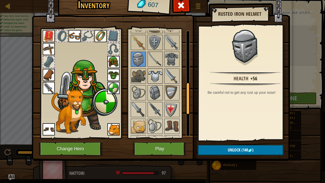
click at [157, 69] on img at bounding box center [155, 76] width 14 height 14
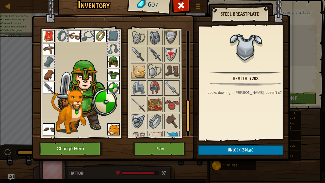
scroll to position [228, 0]
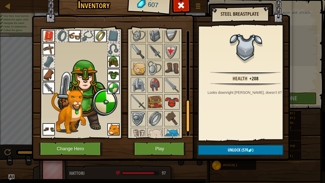
click at [169, 96] on img at bounding box center [172, 102] width 14 height 14
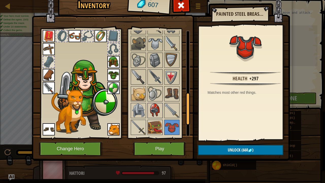
scroll to position [202, 0]
click at [153, 41] on img at bounding box center [155, 44] width 14 height 14
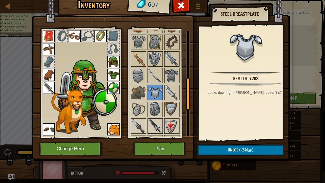
scroll to position [152, 0]
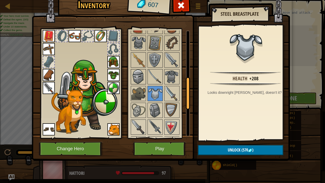
click at [136, 70] on img at bounding box center [138, 77] width 14 height 14
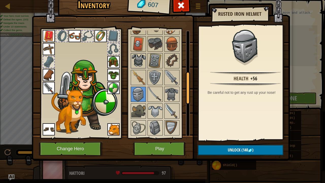
scroll to position [134, 0]
click at [140, 54] on img at bounding box center [138, 61] width 14 height 14
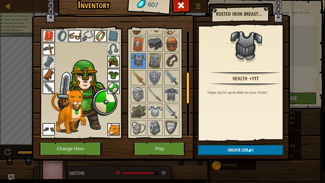
click at [155, 54] on img at bounding box center [155, 61] width 14 height 14
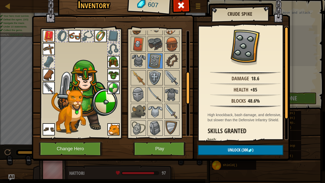
click at [156, 74] on img at bounding box center [155, 78] width 14 height 14
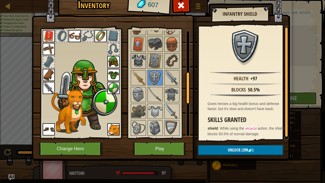
click at [138, 60] on img at bounding box center [138, 61] width 14 height 14
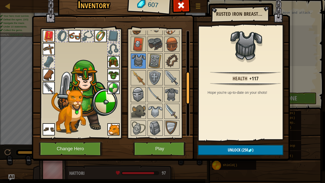
click at [140, 91] on img at bounding box center [138, 94] width 14 height 14
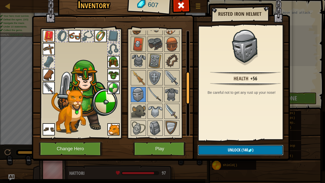
click at [233, 140] on span "Unlock" at bounding box center [234, 150] width 13 height 6
click at [226, 140] on button "Confirm" at bounding box center [240, 150] width 85 height 10
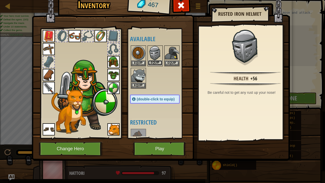
click at [156, 60] on button "Equip" at bounding box center [155, 62] width 14 height 5
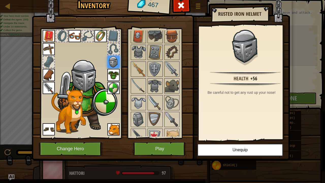
scroll to position [169, 0]
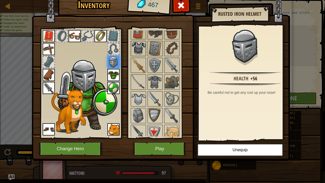
click at [140, 47] on img at bounding box center [138, 48] width 14 height 14
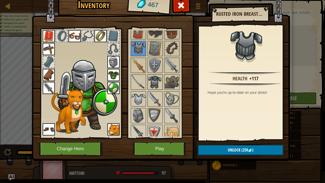
click at [154, 80] on img at bounding box center [155, 82] width 14 height 14
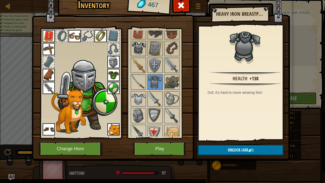
click at [140, 46] on img at bounding box center [138, 48] width 14 height 14
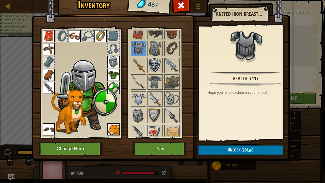
click at [152, 60] on img at bounding box center [155, 65] width 14 height 14
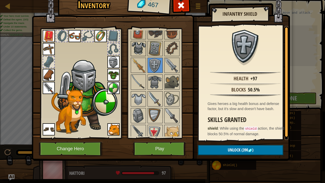
click at [139, 47] on img at bounding box center [138, 48] width 14 height 14
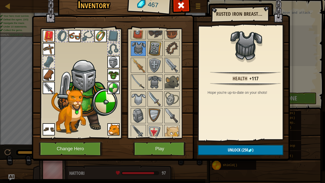
click at [153, 51] on img at bounding box center [155, 48] width 14 height 14
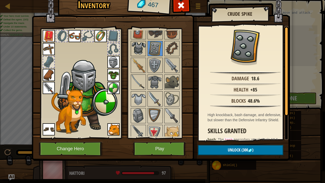
click at [134, 47] on img at bounding box center [138, 48] width 14 height 14
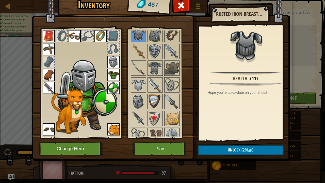
scroll to position [184, 0]
click at [211, 140] on img at bounding box center [161, 68] width 258 height 184
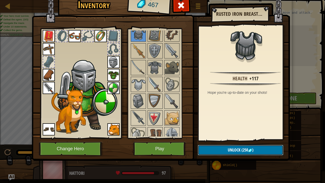
click at [209, 140] on button "Unlock (250 )" at bounding box center [240, 150] width 85 height 10
click at [209, 140] on button "Confirm" at bounding box center [240, 150] width 85 height 10
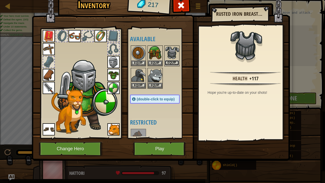
click at [172, 61] on button "Equip" at bounding box center [172, 62] width 14 height 5
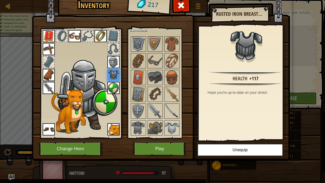
scroll to position [124, 0]
click at [154, 77] on img at bounding box center [155, 77] width 14 height 14
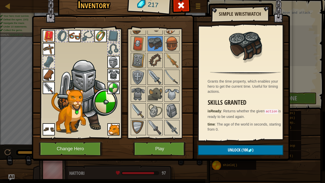
scroll to position [158, 0]
click at [155, 53] on img at bounding box center [155, 60] width 14 height 14
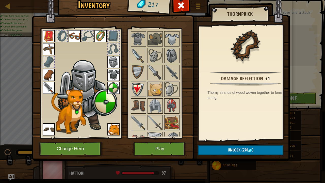
scroll to position [213, 0]
click at [142, 107] on img at bounding box center [138, 105] width 14 height 14
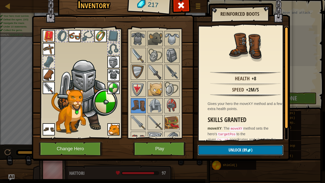
click at [230, 140] on span "Unlock" at bounding box center [234, 150] width 13 height 6
click at [230, 140] on button "Confirm" at bounding box center [240, 150] width 85 height 10
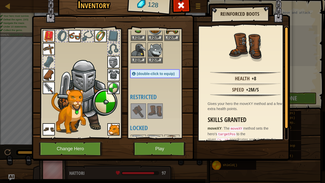
scroll to position [26, 0]
click at [152, 105] on img at bounding box center [155, 110] width 14 height 14
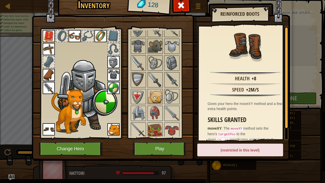
scroll to position [204, 0]
click at [155, 81] on img at bounding box center [155, 80] width 14 height 14
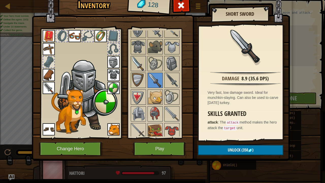
click at [142, 65] on img at bounding box center [138, 63] width 14 height 14
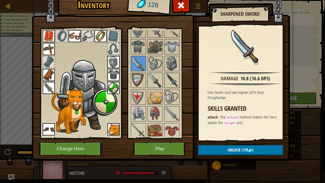
click at [165, 76] on img at bounding box center [172, 80] width 14 height 14
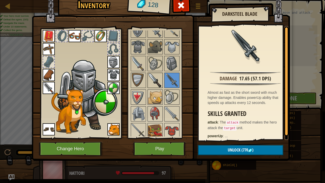
click at [155, 76] on img at bounding box center [155, 80] width 14 height 14
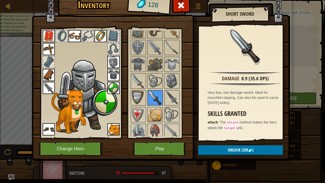
scroll to position [181, 0]
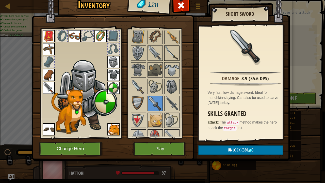
click at [169, 50] on img at bounding box center [172, 53] width 14 height 14
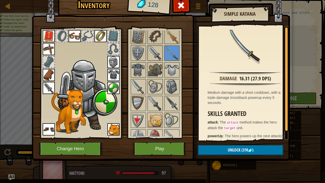
click at [151, 52] on img at bounding box center [155, 53] width 14 height 14
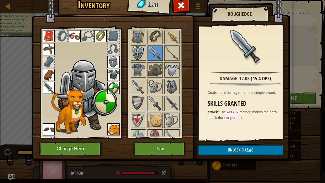
click at [136, 46] on img at bounding box center [138, 53] width 14 height 14
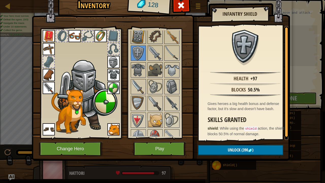
click at [134, 34] on img at bounding box center [138, 36] width 14 height 14
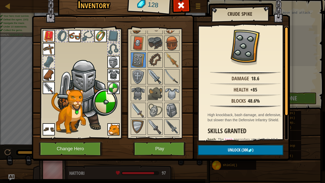
scroll to position [154, 0]
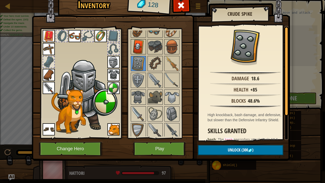
click at [139, 46] on img at bounding box center [138, 47] width 14 height 14
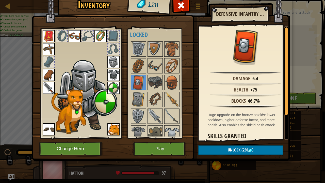
scroll to position [118, 0]
click at [138, 47] on img at bounding box center [138, 49] width 14 height 14
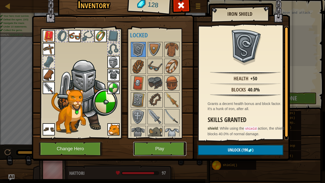
click at [167, 140] on button "Play" at bounding box center [159, 149] width 53 height 14
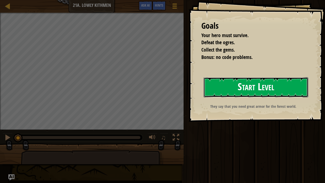
click at [246, 79] on button "Start Level" at bounding box center [255, 87] width 105 height 20
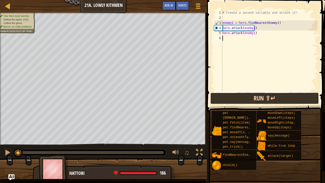
click at [224, 94] on button "Run ⇧↵" at bounding box center [264, 98] width 109 height 12
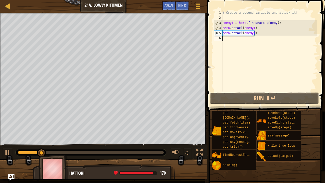
click at [227, 39] on div "# Create a second variable and attack it! enemy1 = hero . findNearestEnemy ( ) …" at bounding box center [269, 55] width 96 height 91
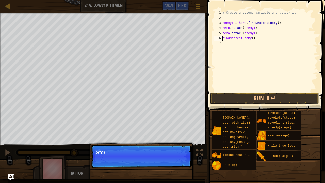
click at [223, 38] on div "# Create a second variable and attack it! enemy1 = hero . findNearestEnemy ( ) …" at bounding box center [269, 55] width 96 height 91
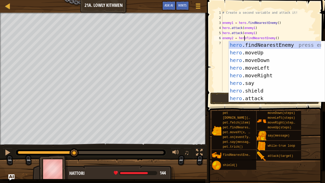
scroll to position [2, 2]
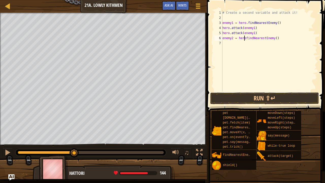
type textarea "enemy2 = hero.findNearestEnemy()"
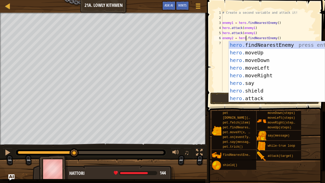
click at [225, 41] on div "# Create a second variable and attack it! enemy1 = hero . findNearestEnemy ( ) …" at bounding box center [269, 55] width 96 height 91
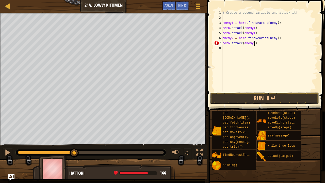
type textarea "hero.attack(enemy2)"
click at [228, 49] on div "# Create a second variable and attack it! enemy1 = hero . findNearestEnemy ( ) …" at bounding box center [269, 55] width 96 height 91
click at [246, 97] on button "Run ⇧↵" at bounding box center [264, 98] width 109 height 12
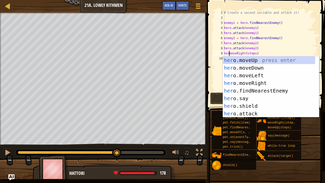
scroll to position [2, 1]
click at [251, 54] on div "# Create a second variable and attack it! enemy1 = hero . findNearestEnemy ( ) …" at bounding box center [270, 55] width 94 height 91
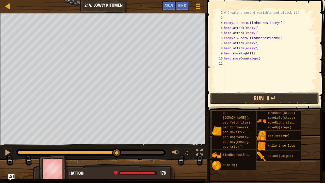
click at [251, 58] on div "# Create a second variable and attack it! enemy1 = hero . findNearestEnemy ( ) …" at bounding box center [270, 55] width 94 height 91
click at [251, 62] on div "# Create a second variable and attack it! enemy1 = hero . findNearestEnemy ( ) …" at bounding box center [270, 55] width 94 height 91
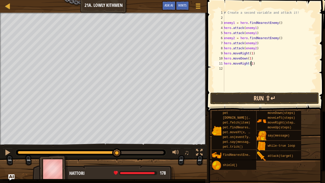
type textarea "hero.moveRight(1)"
click at [253, 101] on button "Run ⇧↵" at bounding box center [264, 98] width 109 height 12
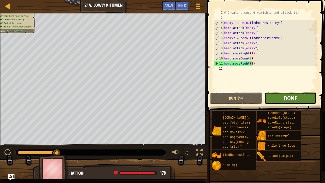
click at [295, 97] on span "Done" at bounding box center [290, 98] width 13 height 8
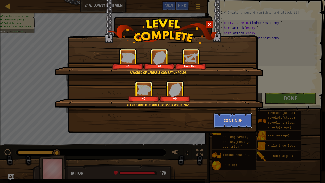
click at [226, 118] on button "Continue" at bounding box center [232, 120] width 39 height 15
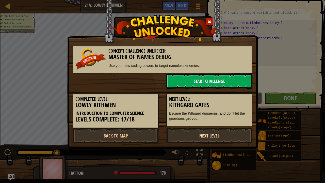
click at [198, 137] on link "Next Level" at bounding box center [209, 135] width 86 height 15
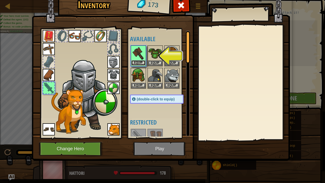
click at [136, 61] on button "Equip" at bounding box center [138, 62] width 14 height 5
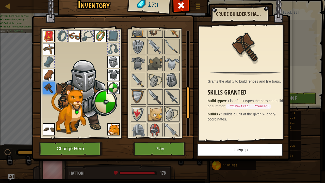
scroll to position [189, 0]
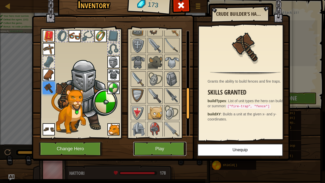
click at [153, 140] on button "Play" at bounding box center [159, 149] width 53 height 14
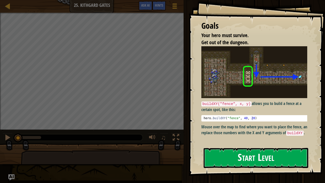
click at [234, 140] on button "Start Level" at bounding box center [255, 158] width 105 height 20
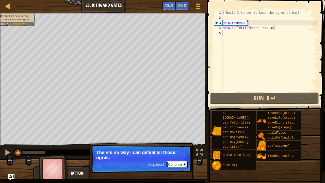
click at [172, 140] on button "Continue" at bounding box center [176, 164] width 21 height 7
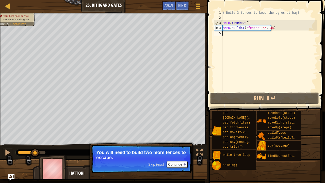
click at [228, 36] on div "# Build 3 fences to keep the ogres at bay! hero . moveDown ( ) hero . buildXY (…" at bounding box center [269, 55] width 96 height 91
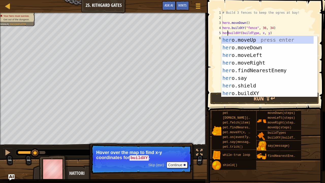
scroll to position [2, 1]
click at [264, 32] on div "# Build 3 fences to keep the ogres at bay! hero . moveDown ( ) hero . buildXY (…" at bounding box center [269, 55] width 96 height 91
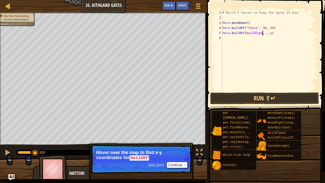
scroll to position [2, 4]
click at [270, 34] on div "# Build 3 fences to keep the ogres at bay! hero . moveDown ( ) hero . buildXY (…" at bounding box center [269, 55] width 96 height 91
type textarea "hero.buildXY(buildType, 36, 30)"
click at [224, 38] on div "# Build 3 fences to keep the ogres at bay! hero . moveDown ( ) hero . buildXY (…" at bounding box center [269, 55] width 96 height 91
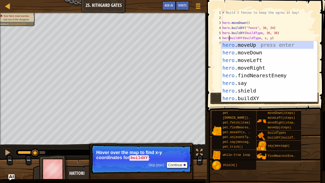
scroll to position [2, 1]
click at [263, 37] on div "# Build 3 fences to keep the ogres at bay! hero . moveDown ( ) hero . buildXY (…" at bounding box center [269, 55] width 96 height 91
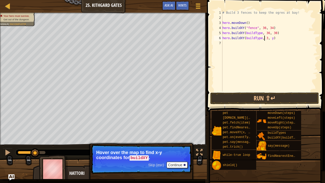
scroll to position [2, 4]
click at [270, 38] on div "# Build 3 fences to keep the ogres at bay! hero . moveDown ( ) hero . buildXY (…" at bounding box center [269, 55] width 96 height 91
click at [264, 97] on button "Run ⇧↵" at bounding box center [264, 98] width 109 height 12
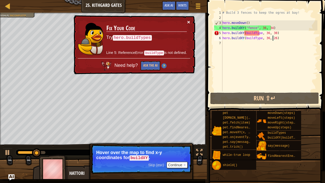
click at [188, 19] on button "×" at bounding box center [188, 21] width 3 height 5
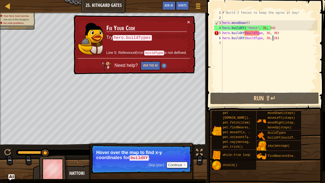
click at [258, 33] on div "# Build 3 fences to keep the ogres at bay! hero . moveDown ( ) hero . buildXY (…" at bounding box center [269, 55] width 96 height 91
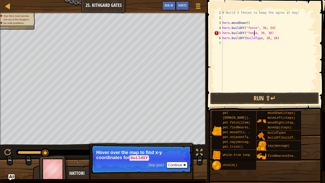
scroll to position [2, 3]
click at [252, 37] on div "# Build 3 fences to keep the ogres at bay! hero . moveDown ( ) hero . buildXY (…" at bounding box center [269, 55] width 96 height 91
type textarea "hero.buildXY("fence", 36, 26)"
click at [253, 93] on button "Run ⇧↵" at bounding box center [264, 98] width 109 height 12
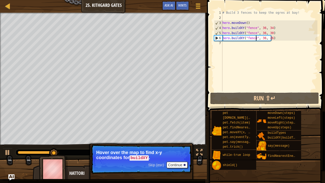
click at [230, 47] on div "# Build 3 fences to keep the ogres at bay! hero . moveDown ( ) hero . buildXY (…" at bounding box center [269, 55] width 96 height 91
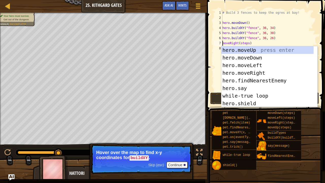
click at [242, 44] on div "# Build 3 fences to keep the ogres at bay! hero . moveDown ( ) hero . buildXY (…" at bounding box center [269, 55] width 96 height 91
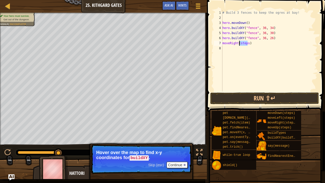
click at [242, 44] on div "# Build 3 fences to keep the ogres at bay! hero . moveDown ( ) hero . buildXY (…" at bounding box center [269, 55] width 96 height 91
click at [237, 95] on button "Run ⇧↵" at bounding box center [264, 98] width 109 height 12
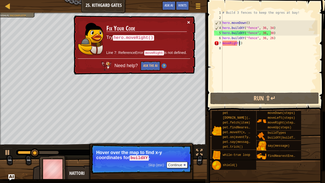
click at [189, 22] on button "×" at bounding box center [188, 22] width 3 height 5
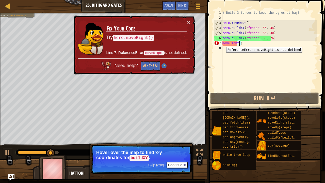
click at [223, 43] on div "# Build 3 fences to keep the ogres at bay! hero . moveDown ( ) hero . buildXY (…" at bounding box center [269, 55] width 96 height 91
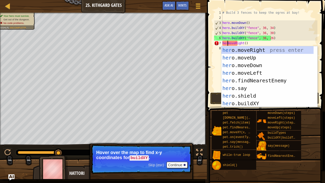
scroll to position [2, 1]
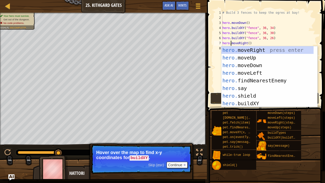
click at [213, 96] on button "Run ⇧↵" at bounding box center [264, 98] width 109 height 12
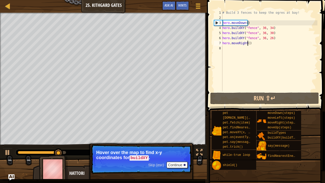
click at [247, 43] on div "# Build 3 fences to keep the ogres at bay! hero . moveDown ( ) hero . buildXY (…" at bounding box center [269, 55] width 96 height 91
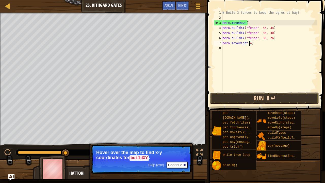
type textarea "hero.moveRight(4)"
click at [259, 98] on button "Run ⇧↵" at bounding box center [264, 98] width 109 height 12
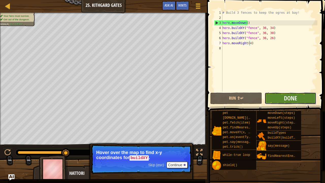
click at [272, 95] on button "Done" at bounding box center [290, 98] width 52 height 12
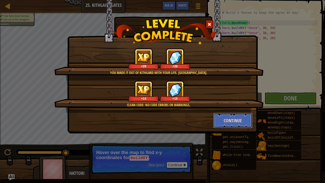
click at [237, 120] on button "Continue" at bounding box center [232, 120] width 39 height 15
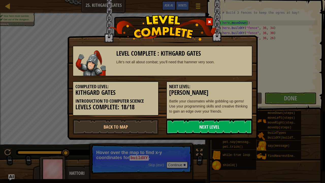
click at [204, 125] on link "Next Level" at bounding box center [209, 126] width 86 height 15
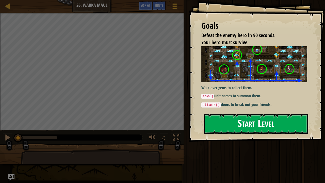
click at [231, 119] on button "Start Level" at bounding box center [255, 124] width 105 height 20
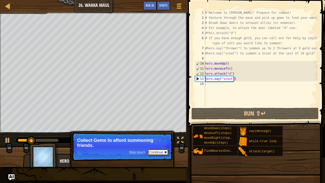
click at [157, 140] on button "Continue" at bounding box center [157, 152] width 21 height 7
click at [156, 140] on button "Continue" at bounding box center [157, 152] width 21 height 7
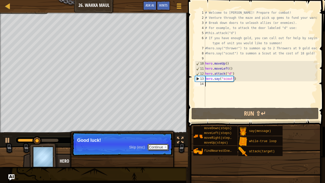
click at [155, 140] on button "Continue" at bounding box center [157, 147] width 21 height 7
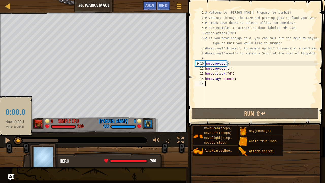
drag, startPoint x: 51, startPoint y: 138, endPoint x: 12, endPoint y: 140, distance: 38.8
click at [12, 140] on div "♫" at bounding box center [94, 138] width 188 height 15
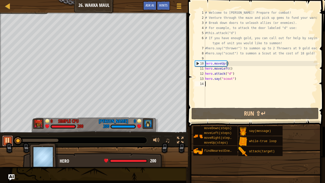
click at [6, 140] on div at bounding box center [7, 140] width 7 height 7
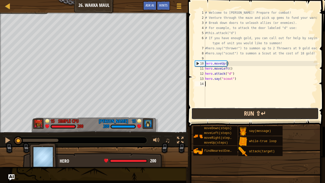
click at [216, 115] on button "Run ⇧↵" at bounding box center [254, 114] width 127 height 12
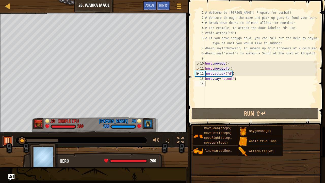
click at [4, 140] on div at bounding box center [7, 140] width 7 height 7
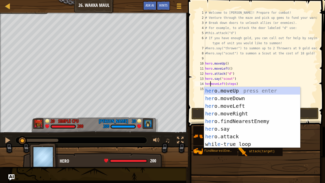
scroll to position [2, 1]
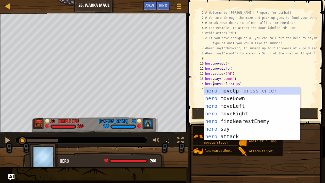
click at [231, 84] on div "# Welcome to [PERSON_NAME]! Prepare for combat! # Venture through the maze and …" at bounding box center [260, 63] width 113 height 107
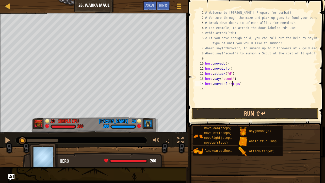
click at [231, 84] on div "# Welcome to [PERSON_NAME]! Prepare for combat! # Venture through the maze and …" at bounding box center [260, 63] width 113 height 107
type textarea "hero.moveLeft(4)"
click at [211, 88] on div "# Welcome to [PERSON_NAME]! Prepare for combat! # Venture through the maze and …" at bounding box center [260, 63] width 113 height 107
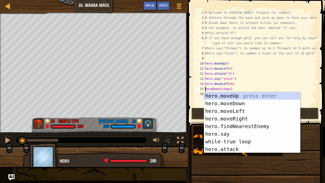
click at [228, 89] on div "# Welcome to [PERSON_NAME]! Prepare for combat! # Venture through the maze and …" at bounding box center [260, 63] width 113 height 107
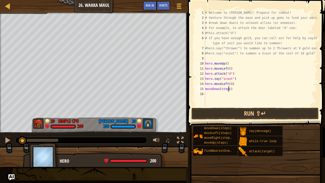
click at [228, 89] on div "# Welcome to [PERSON_NAME]! Prepare for combat! # Venture through the maze and …" at bounding box center [260, 63] width 113 height 107
click at [206, 90] on div "# Welcome to [PERSON_NAME]! Prepare for combat! # Venture through the maze and …" at bounding box center [260, 63] width 113 height 107
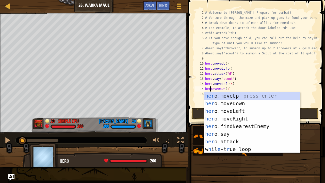
scroll to position [2, 1]
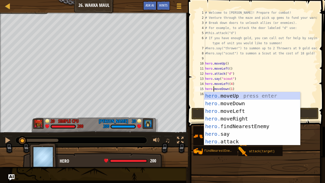
type textarea "hero.moveDown(1)"
click at [190, 99] on span at bounding box center [256, 56] width 141 height 142
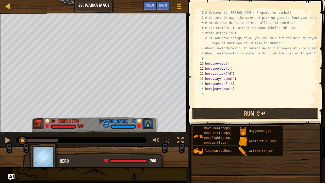
click at [208, 95] on div "# Welcome to [PERSON_NAME]! Prepare for combat! # Venture through the maze and …" at bounding box center [260, 63] width 113 height 107
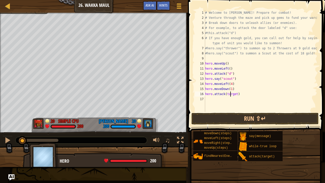
click at [229, 94] on div "# Welcome to [PERSON_NAME]! Prepare for combat! # Venture through the maze and …" at bounding box center [260, 66] width 113 height 112
click at [225, 94] on div "# Welcome to [PERSON_NAME]! Prepare for combat! # Venture through the maze and …" at bounding box center [260, 66] width 113 height 112
type textarea "hero.attack("c")"
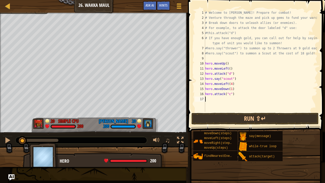
click at [213, 99] on div "# Welcome to [PERSON_NAME]! Prepare for combat! # Venture through the maze and …" at bounding box center [260, 66] width 113 height 112
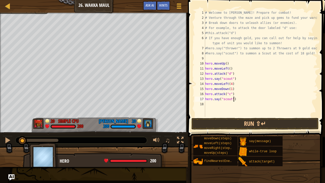
scroll to position [2, 2]
type textarea "hero.say("scout")"
click at [240, 123] on button "Run ⇧↵" at bounding box center [254, 124] width 127 height 12
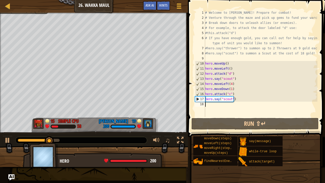
click at [209, 105] on div "# Welcome to [PERSON_NAME]! Prepare for combat! # Venture through the maze and …" at bounding box center [260, 68] width 113 height 117
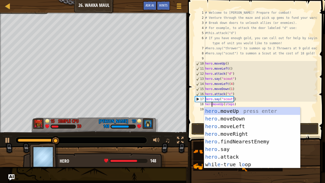
scroll to position [2, 1]
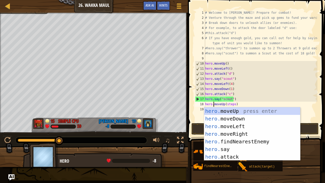
click at [226, 105] on div "# Welcome to [PERSON_NAME]! Prepare for combat! # Venture through the maze and …" at bounding box center [260, 71] width 113 height 122
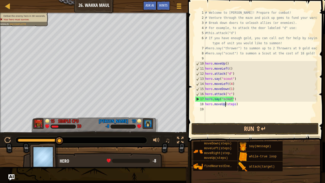
click at [226, 105] on div "# Welcome to [PERSON_NAME]! Prepare for combat! # Venture through the maze and …" at bounding box center [260, 71] width 113 height 122
click at [227, 106] on div "# Welcome to [PERSON_NAME]! Prepare for combat! # Venture through the maze and …" at bounding box center [260, 66] width 113 height 112
click at [227, 106] on div "# Welcome to [PERSON_NAME]! Prepare for combat! # Venture through the maze and …" at bounding box center [260, 71] width 113 height 122
type textarea "hero.moveUp(1)"
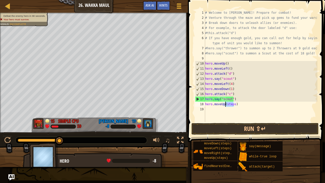
scroll to position [2, 2]
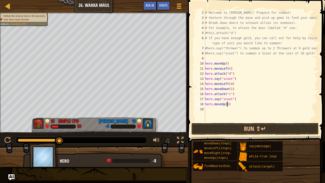
click at [214, 109] on div "# Welcome to [PERSON_NAME]! Prepare for combat! # Venture through the maze and …" at bounding box center [260, 71] width 113 height 122
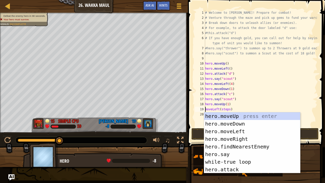
scroll to position [2, 0]
click at [224, 109] on div "# Welcome to [PERSON_NAME]! Prepare for combat! # Venture through the maze and …" at bounding box center [260, 73] width 113 height 127
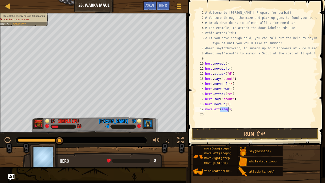
click at [224, 109] on div "# Welcome to [PERSON_NAME]! Prepare for combat! # Venture through the maze and …" at bounding box center [260, 73] width 113 height 127
click at [205, 108] on div "# Welcome to [PERSON_NAME]! Prepare for combat! # Venture through the maze and …" at bounding box center [260, 73] width 113 height 127
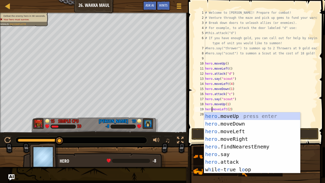
scroll to position [2, 1]
type textarea "hero.moveLeft(2)"
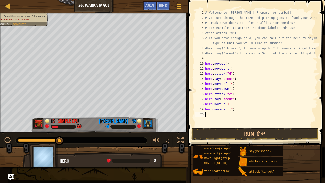
click at [196, 113] on div "20" at bounding box center [200, 114] width 10 height 5
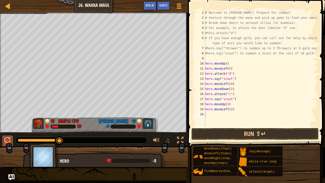
click at [6, 137] on div at bounding box center [7, 140] width 7 height 7
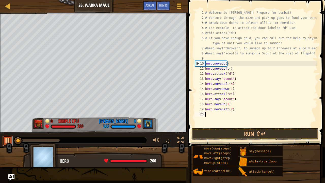
click at [6, 137] on div at bounding box center [7, 140] width 7 height 7
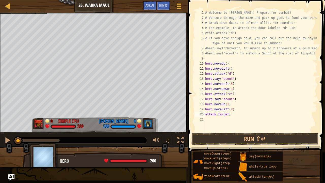
click at [223, 114] on div "# Welcome to Wakka Maul! Prepare for combat! # Venture through the maze and pic…" at bounding box center [260, 76] width 113 height 132
click at [223, 115] on div "# Welcome to Wakka Maul! Prepare for combat! # Venture through the maze and pic…" at bounding box center [260, 76] width 113 height 132
click at [205, 113] on div "# Welcome to Wakka Maul! Prepare for combat! # Venture through the maze and pic…" at bounding box center [260, 76] width 113 height 132
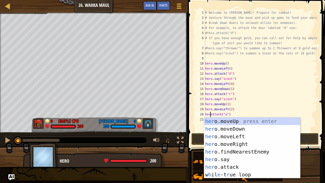
scroll to position [2, 1]
type textarea "hero.attack("a")"
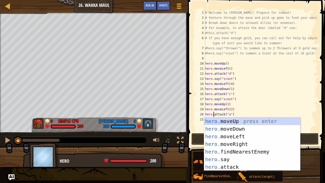
click at [200, 119] on div "21" at bounding box center [200, 119] width 10 height 5
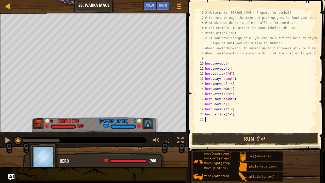
scroll to position [2, 0]
click at [208, 127] on div "# Welcome to Wakka Maul! Prepare for combat! # Venture through the maze and pic…" at bounding box center [260, 76] width 113 height 132
type textarea "hero.say("thrower")"
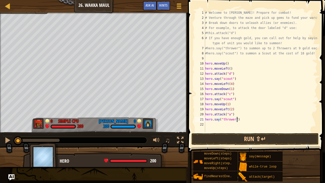
click at [210, 125] on div "# Welcome to Wakka Maul! Prepare for combat! # Venture through the maze and pic…" at bounding box center [260, 76] width 113 height 132
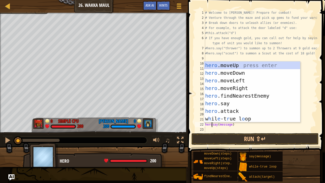
scroll to position [2, 1]
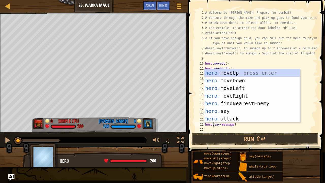
click at [225, 126] on div "# Welcome to Wakka Maul! Prepare for combat! # Venture through the maze and pic…" at bounding box center [260, 76] width 113 height 132
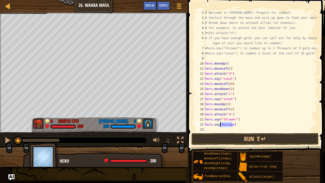
click at [225, 126] on div "# Welcome to Wakka Maul! Prepare for combat! # Venture through the maze and pic…" at bounding box center [260, 76] width 113 height 132
type textarea "hero.say("thrower")"
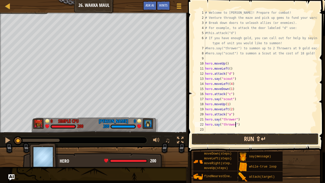
click at [237, 139] on button "Run ⇧↵" at bounding box center [254, 139] width 127 height 12
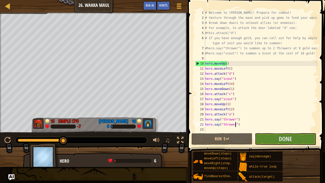
click at [211, 130] on div "# Welcome to Wakka Maul! Prepare for combat! # Venture through the maze and pic…" at bounding box center [260, 76] width 113 height 132
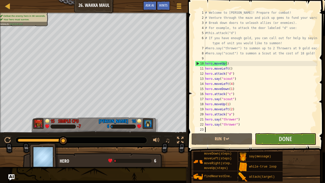
scroll to position [2, 0]
click at [237, 121] on div "# Welcome to Wakka Maul! Prepare for combat! # Venture through the maze and pic…" at bounding box center [260, 76] width 113 height 132
type textarea "hero.say("thrower")"
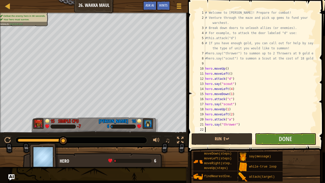
scroll to position [10, 0]
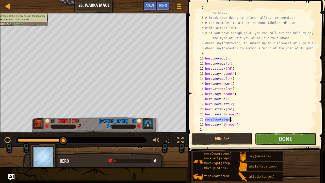
click at [206, 118] on div "# Venture through the maze and pick up gems to fund your warchest. # Break down…" at bounding box center [258, 71] width 109 height 122
click at [205, 119] on div "# Venture through the maze and pick up gems to fund your warchest. # Break down…" at bounding box center [258, 73] width 109 height 137
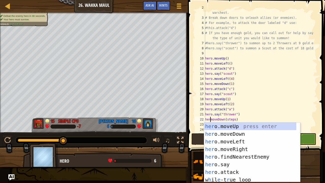
scroll to position [2, 1]
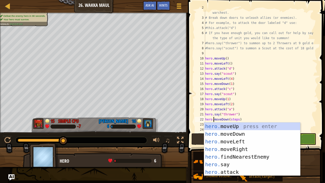
click at [233, 120] on div "# Venture through the maze and pick up gems to fund your warchest. # Break down…" at bounding box center [258, 73] width 109 height 137
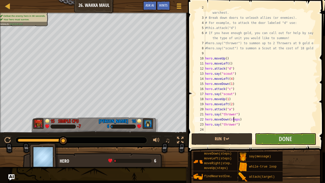
click at [233, 120] on div "# Venture through the maze and pick up gems to fund your warchest. # Break down…" at bounding box center [258, 73] width 109 height 137
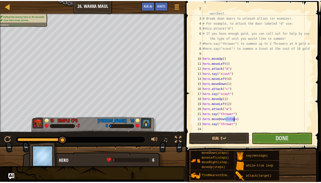
scroll to position [2, 2]
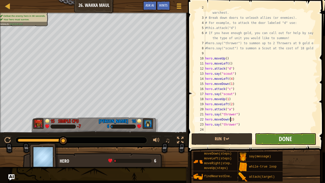
type textarea "hero.moveDown(2)"
click at [286, 138] on span "Done" at bounding box center [285, 138] width 13 height 8
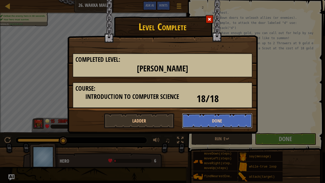
click at [202, 122] on button "Done" at bounding box center [217, 120] width 71 height 15
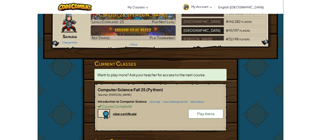
scroll to position [21, 0]
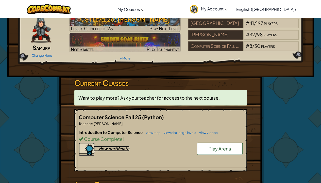
click at [121, 147] on div "view certificate" at bounding box center [113, 148] width 31 height 5
